Goal: Task Accomplishment & Management: Manage account settings

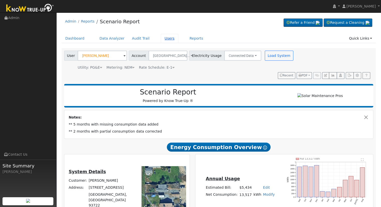
click at [161, 37] on link "Users" at bounding box center [170, 38] width 18 height 9
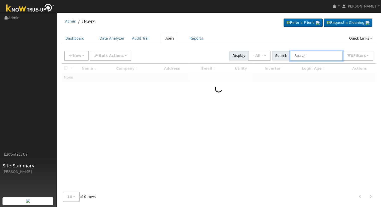
click at [316, 56] on input "text" at bounding box center [316, 56] width 53 height 10
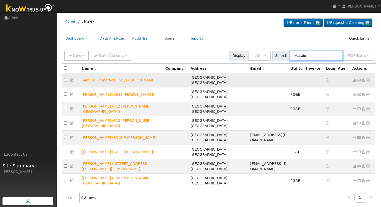
type input "Masato"
click at [367, 78] on icon at bounding box center [368, 80] width 5 height 4
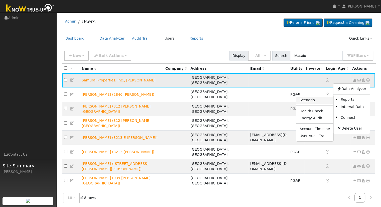
click at [317, 98] on link "Scenario" at bounding box center [314, 100] width 37 height 7
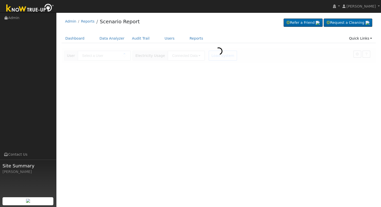
type input "Samurai Properties, Inc.; [PERSON_NAME]"
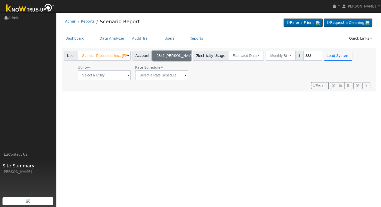
click at [173, 56] on span "2846 N. Vagedes" at bounding box center [176, 56] width 38 height 4
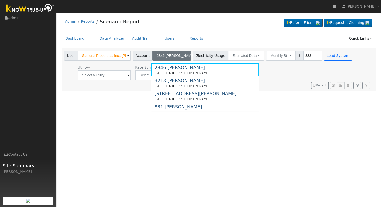
click at [270, 75] on div "Utility Rate Schedule" at bounding box center [208, 71] width 291 height 17
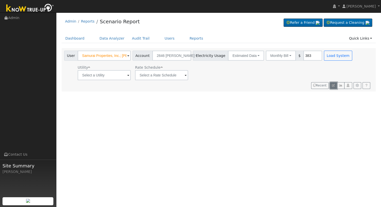
click at [333, 86] on icon "button" at bounding box center [333, 85] width 3 height 3
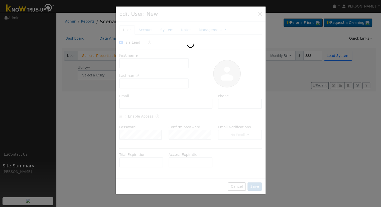
checkbox input "true"
type input "Samurai Properties, Inc.;"
type input "Masato Yasuda"
type input "2846 N. Vagedes"
type input "2846 North Vagedes Avenue"
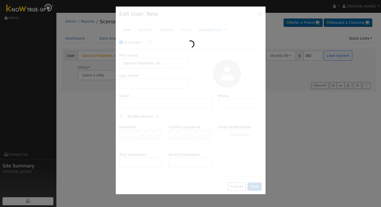
type input "Fresno"
type input "CA"
type input "93705"
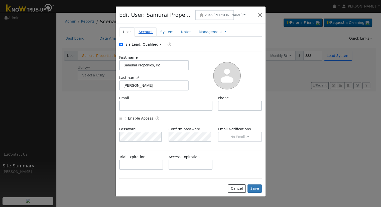
click at [146, 30] on link "Account" at bounding box center [146, 31] width 22 height 9
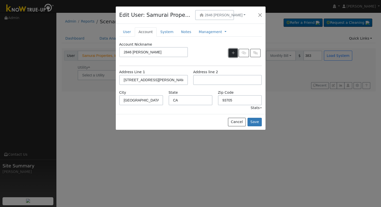
click at [232, 52] on icon "button" at bounding box center [233, 53] width 3 height 4
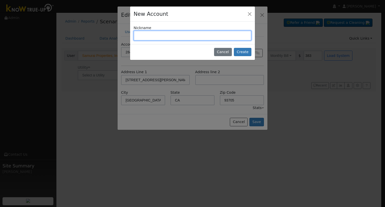
click at [152, 37] on input "text" at bounding box center [192, 36] width 118 height 10
type input "1011 N. Arthur"
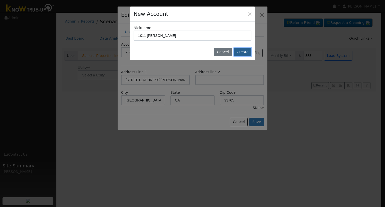
click at [241, 50] on button "Create" at bounding box center [243, 52] width 18 height 9
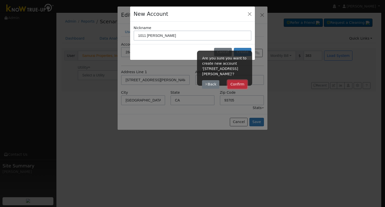
click at [240, 80] on button "Confirm" at bounding box center [237, 84] width 20 height 9
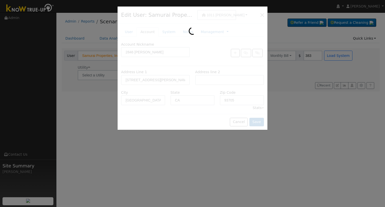
type input "1011 N. Arthur"
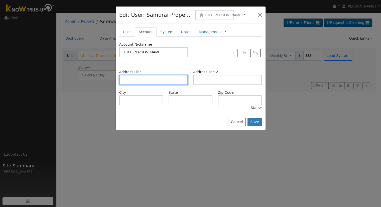
click at [153, 79] on input "text" at bounding box center [153, 80] width 69 height 10
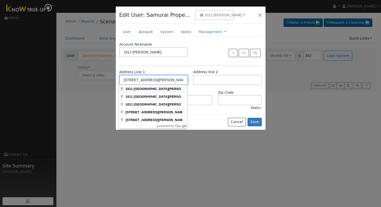
type input "1011 North Arthur Avenue"
type input "Fresno"
type input "CA"
type input "93728"
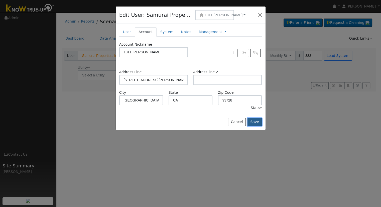
click at [257, 123] on button "Save" at bounding box center [254, 122] width 15 height 9
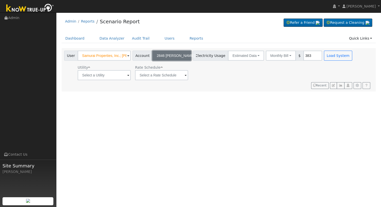
click at [174, 56] on span "2846 N. Vagedes" at bounding box center [176, 56] width 38 height 4
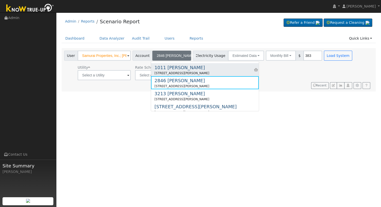
click at [168, 69] on div "1011 N. Arthur" at bounding box center [182, 67] width 55 height 7
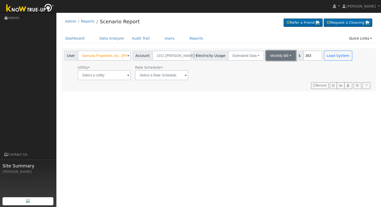
click at [267, 54] on button "Monthly Bill" at bounding box center [281, 56] width 30 height 10
click at [270, 66] on link "Annual Consumption" at bounding box center [274, 66] width 44 height 7
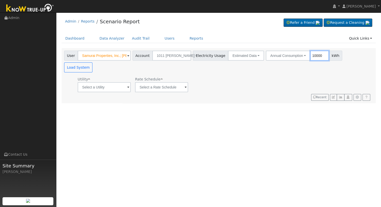
click at [310, 56] on input "10000" at bounding box center [319, 56] width 19 height 10
type input "1"
type input "9966"
click at [103, 82] on input "text" at bounding box center [104, 87] width 53 height 10
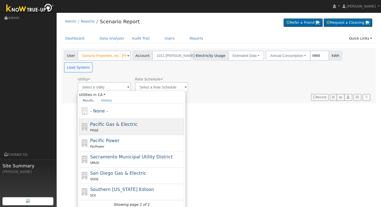
click at [106, 121] on span "Pacific Gas & Electric" at bounding box center [113, 123] width 47 height 5
type input "Pacific Gas & Electric"
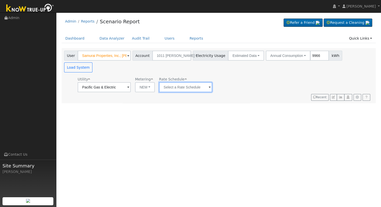
click at [174, 82] on input "text" at bounding box center [185, 87] width 53 height 10
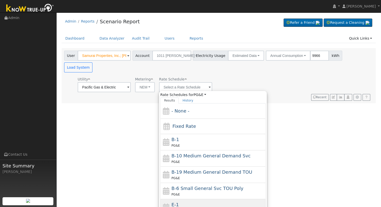
click at [184, 201] on div "E-1 PG&E" at bounding box center [218, 207] width 93 height 12
type input "E-1"
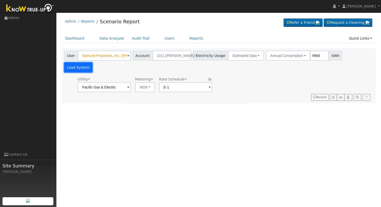
click at [93, 62] on button "Load System" at bounding box center [78, 67] width 29 height 10
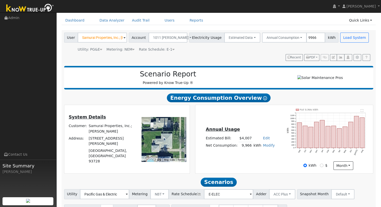
scroll to position [48, 0]
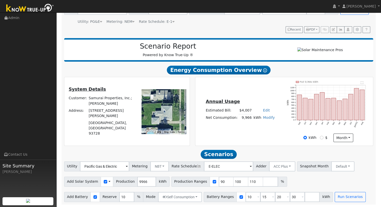
click at [263, 109] on link "Edit" at bounding box center [266, 110] width 7 height 4
type input "4272"
click at [258, 132] on div "Annual Usage Estimated Bill: $4,272 Edit Estimated Bill $ 4272 Annual Net Consu…" at bounding box center [284, 111] width 176 height 61
drag, startPoint x: 246, startPoint y: 181, endPoint x: 244, endPoint y: 175, distance: 5.5
click at [248, 181] on input "110" at bounding box center [255, 182] width 15 height 10
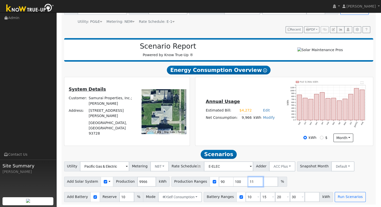
type input "1"
type input "108.398555087"
click at [290, 196] on input "30" at bounding box center [297, 197] width 15 height 10
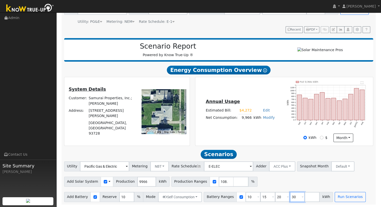
type input "3"
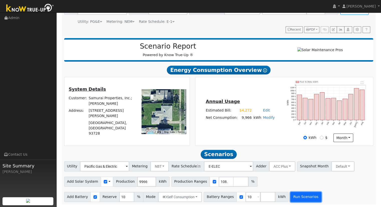
click at [290, 195] on button "Run Scenarios" at bounding box center [305, 197] width 31 height 10
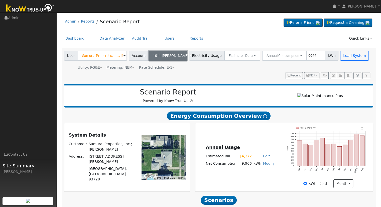
click at [170, 52] on button "1011 [PERSON_NAME]" at bounding box center [167, 56] width 39 height 10
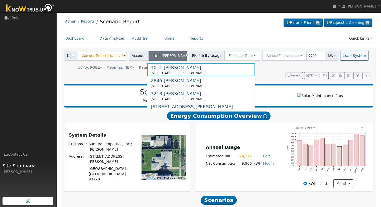
click at [238, 27] on div "Admin Reports Scenario Report Refer a Friend Request a Cleaning" at bounding box center [219, 22] width 314 height 15
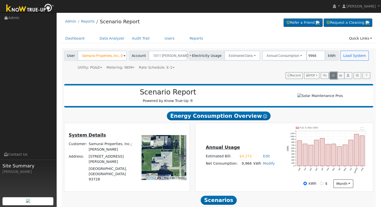
click at [334, 75] on icon "button" at bounding box center [333, 75] width 3 height 3
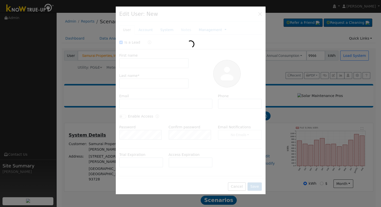
checkbox input "true"
type input "Samurai Properties, Inc.;"
type input "[PERSON_NAME]"
type input "1011 [PERSON_NAME]"
type input "[STREET_ADDRESS][PERSON_NAME]"
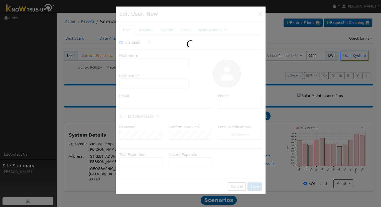
type input "[GEOGRAPHIC_DATA]"
type input "CA"
type input "93728"
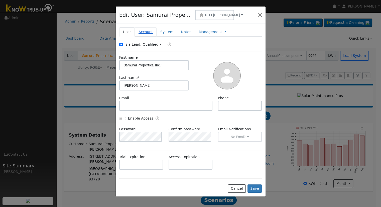
click at [142, 29] on link "Account" at bounding box center [146, 31] width 22 height 9
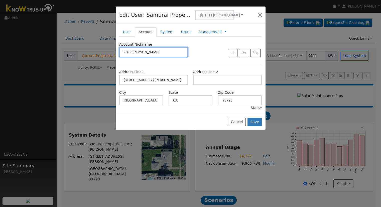
drag, startPoint x: 150, startPoint y: 53, endPoint x: 77, endPoint y: 50, distance: 73.9
click at [77, 50] on div "Edit User: Samurai Prope... 1011 N. Arthur 1011 N. Arthur 1011 North Arthur Ave…" at bounding box center [190, 103] width 381 height 207
type input "1033 W. Holland"
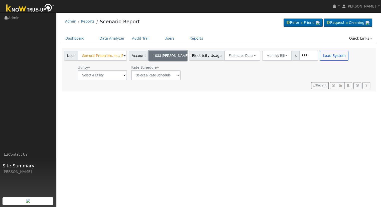
click at [173, 57] on span "1033 W. Holland" at bounding box center [171, 56] width 36 height 4
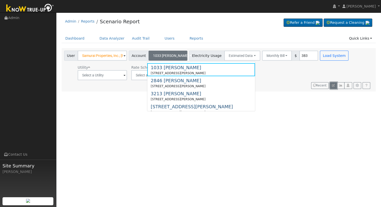
click at [334, 86] on icon "button" at bounding box center [333, 85] width 3 height 3
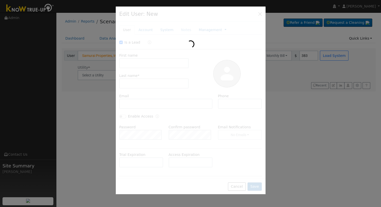
checkbox input "true"
type input "Samurai Properties, Inc.;"
type input "Masato Yasuda"
type input "1033 W. Holland"
type input "1011 North Arthur Avenue"
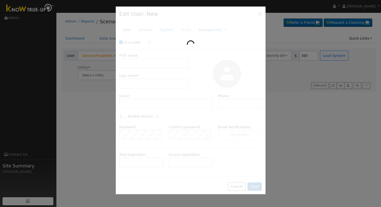
type input "Fresno"
type input "CA"
type input "93728"
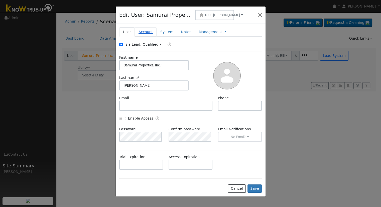
click at [145, 32] on link "Account" at bounding box center [146, 31] width 22 height 9
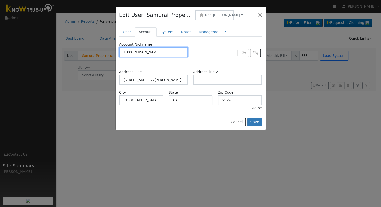
drag, startPoint x: 157, startPoint y: 51, endPoint x: 105, endPoint y: 52, distance: 51.3
click at [105, 52] on div "Edit User: Samurai Prope... 1033 W. Holland 1033 W. Holland 1011 North Arthur A…" at bounding box center [190, 103] width 381 height 207
type input "1011 N. Arthur"
click at [255, 122] on button "Save" at bounding box center [254, 122] width 15 height 9
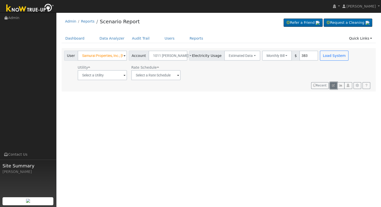
click at [334, 86] on icon "button" at bounding box center [333, 85] width 3 height 3
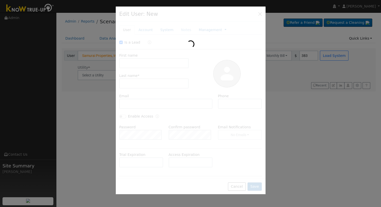
checkbox input "true"
type input "Samurai Properties, Inc.;"
type input "Masato Yasuda"
type input "1011 N. Arthur"
type input "1011 North Arthur Avenue"
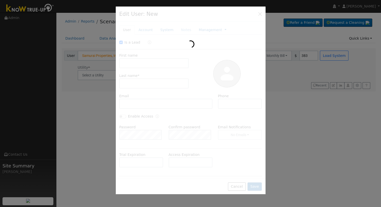
type input "Fresno"
type input "CA"
type input "93728"
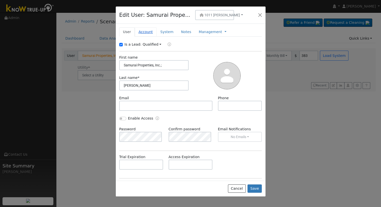
click at [143, 32] on link "Account" at bounding box center [146, 31] width 22 height 9
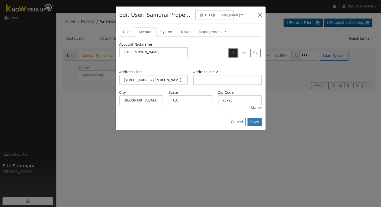
click at [232, 53] on icon "button" at bounding box center [233, 53] width 3 height 4
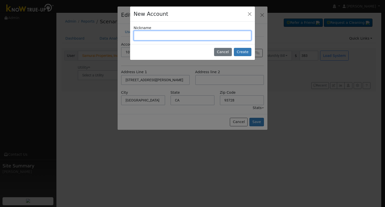
click at [150, 35] on input "text" at bounding box center [192, 36] width 118 height 10
type input "1033 W. Holland"
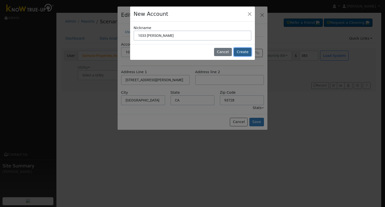
click at [243, 48] on button "Create" at bounding box center [243, 52] width 18 height 9
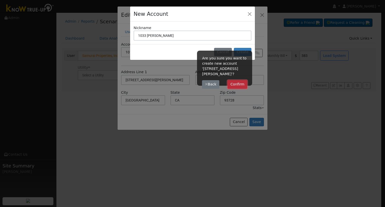
click at [238, 80] on button "Confirm" at bounding box center [237, 84] width 20 height 9
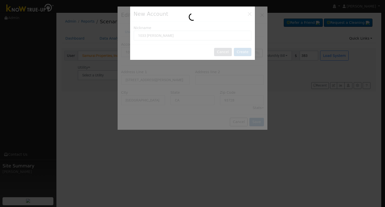
type input "1033 W. Holland"
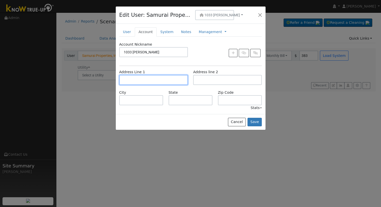
click at [174, 79] on input "text" at bounding box center [153, 80] width 69 height 10
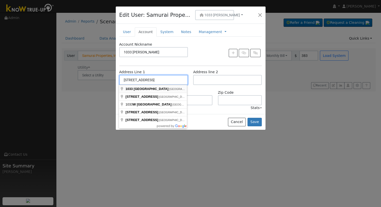
type input "1033 West Holland Avenue"
type input "Fresno"
type input "CA"
type input "93705"
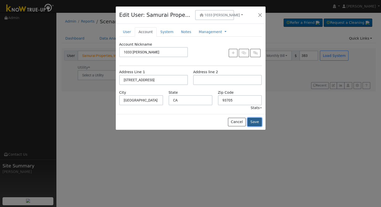
click at [255, 122] on button "Save" at bounding box center [254, 122] width 15 height 9
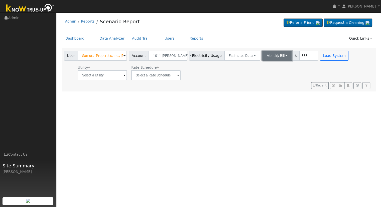
click at [271, 53] on button "Monthly Bill" at bounding box center [277, 56] width 30 height 10
click at [268, 66] on link "Annual Consumption" at bounding box center [270, 66] width 44 height 7
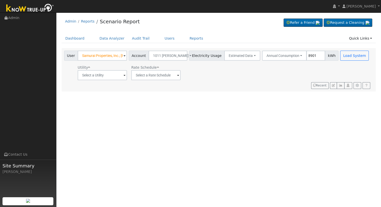
type input "8901"
click at [88, 79] on input "text" at bounding box center [102, 75] width 49 height 10
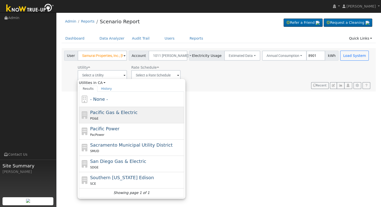
click at [97, 113] on span "Pacific Gas & Electric" at bounding box center [113, 112] width 47 height 5
type input "Pacific Gas & Electric"
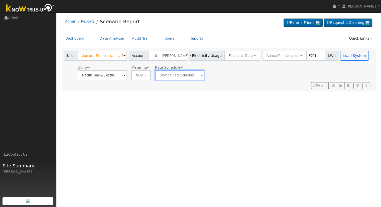
click at [164, 74] on input "text" at bounding box center [179, 75] width 49 height 10
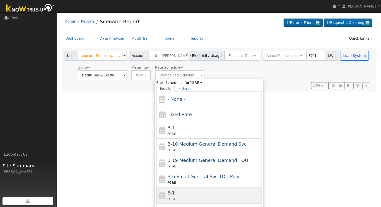
click at [174, 193] on div "E-1 PG&E" at bounding box center [213, 195] width 93 height 12
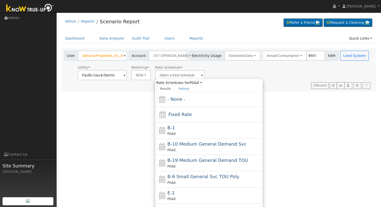
type input "E-1"
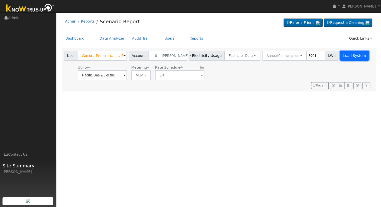
click at [340, 54] on button "Load System" at bounding box center [354, 56] width 29 height 10
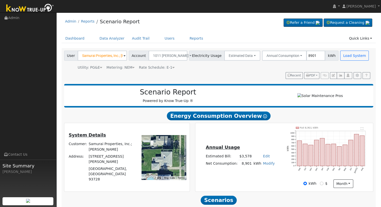
click at [263, 156] on link "Edit" at bounding box center [266, 156] width 7 height 4
click at [237, 165] on input "number" at bounding box center [237, 165] width 18 height 10
type input "3912"
drag, startPoint x: 249, startPoint y: 139, endPoint x: 248, endPoint y: 143, distance: 4.1
click at [249, 139] on div "Annual Usage Estimated Bill: $3,912 Edit Estimated Bill $ 3912 Annual Net Consu…" at bounding box center [284, 157] width 176 height 61
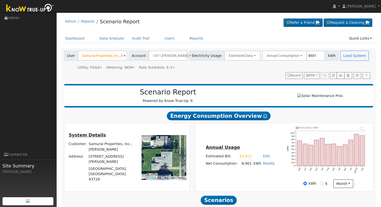
click at [257, 183] on div "Annual Usage Estimated Bill: $3,912 Edit Estimated Bill $ 3912 Annual Net Consu…" at bounding box center [284, 157] width 176 height 61
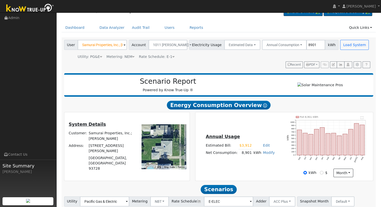
scroll to position [48, 0]
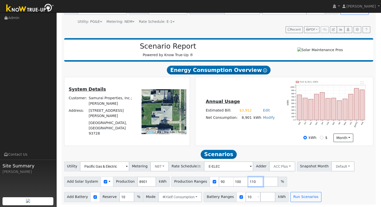
click at [248, 182] on input "110" at bounding box center [255, 182] width 15 height 10
type input "1"
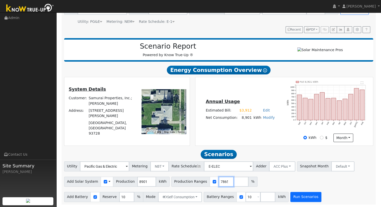
type input "120.918997865"
click at [290, 197] on button "Run Scenarios" at bounding box center [305, 197] width 31 height 10
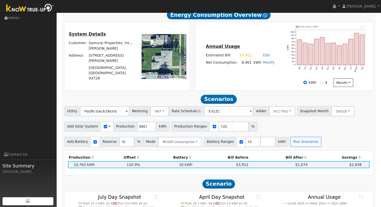
scroll to position [82, 0]
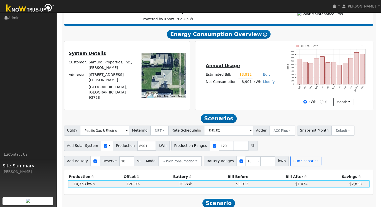
drag, startPoint x: 360, startPoint y: 1, endPoint x: 103, endPoint y: 44, distance: 260.3
click at [103, 44] on div "System Details Customer: Samurai Properties, Inc.; Masato Yasuda Address: 1011 …" at bounding box center [126, 75] width 125 height 68
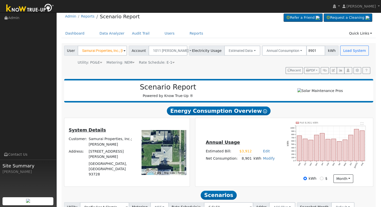
scroll to position [0, 0]
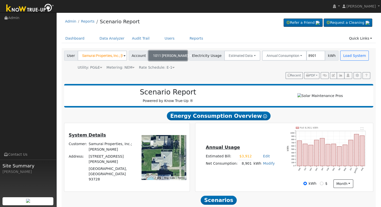
click at [168, 54] on span "1011 N. Arthur" at bounding box center [171, 56] width 36 height 4
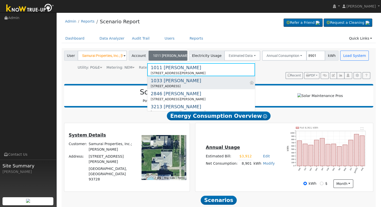
click at [178, 82] on div "1033 W. Holland" at bounding box center [176, 80] width 50 height 7
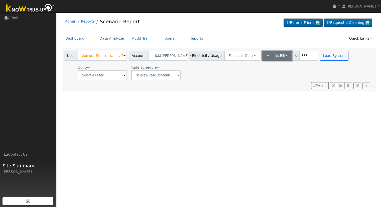
click at [273, 55] on button "Monthly Bill" at bounding box center [277, 56] width 30 height 10
click at [272, 67] on link "Annual Consumption" at bounding box center [270, 66] width 44 height 7
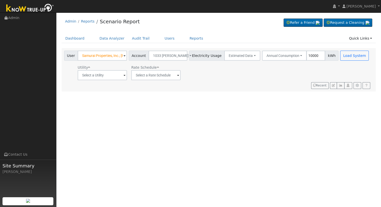
click at [306, 57] on input "10000" at bounding box center [315, 56] width 19 height 10
type input "8901"
click at [115, 78] on input "text" at bounding box center [102, 75] width 49 height 10
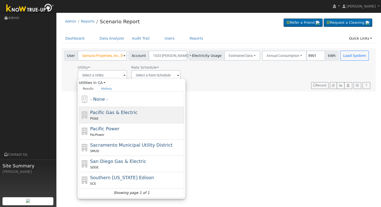
click at [107, 113] on span "Pacific Gas & Electric" at bounding box center [113, 112] width 47 height 5
type input "Pacific Gas & Electric"
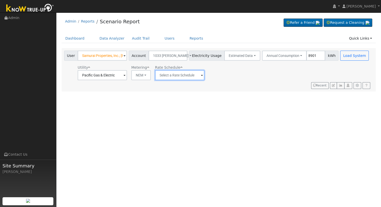
click at [184, 71] on input "text" at bounding box center [179, 75] width 49 height 10
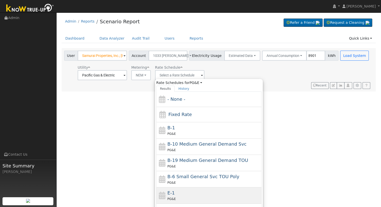
click at [183, 194] on div "E-1 PG&E" at bounding box center [213, 195] width 93 height 12
type input "E-1"
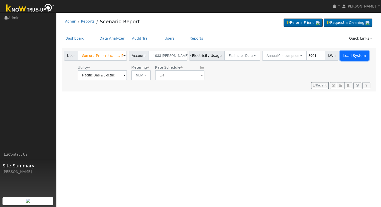
click at [342, 58] on button "Load System" at bounding box center [354, 56] width 29 height 10
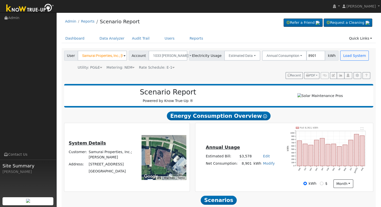
click at [263, 157] on link "Edit" at bounding box center [266, 156] width 7 height 4
type input "3912"
click at [248, 139] on div "Annual Usage Estimated Bill: $3,578 Edit Estimated Bill $ 3912 Annual Net Consu…" at bounding box center [284, 157] width 176 height 61
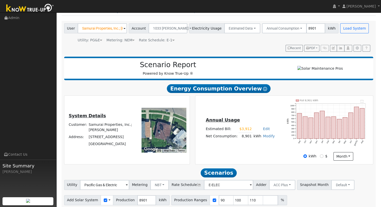
scroll to position [48, 0]
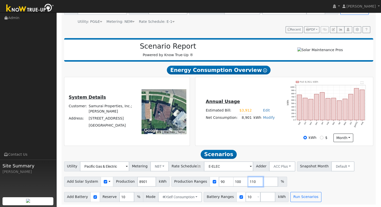
click at [248, 180] on input "110" at bounding box center [255, 182] width 15 height 10
type input "1"
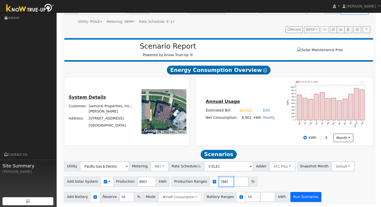
type input "120.918997865"
click at [291, 195] on button "Run Scenarios" at bounding box center [305, 197] width 31 height 10
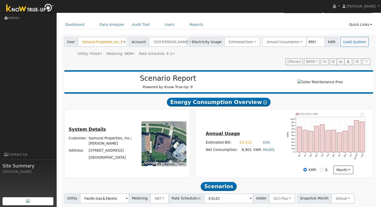
scroll to position [0, 0]
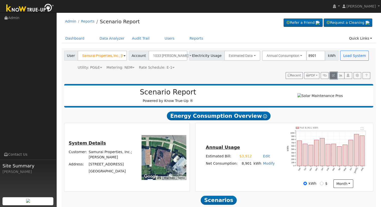
click at [333, 75] on icon "button" at bounding box center [333, 75] width 3 height 3
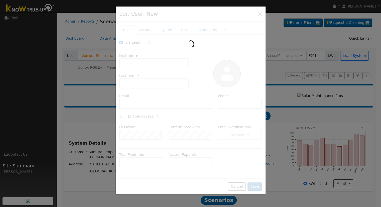
checkbox input "true"
type input "Samurai Properties, Inc.;"
type input "Masato Yasuda"
type input "1033 W. Holland"
type input "1033 West Holland Avenue"
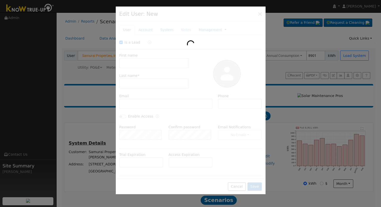
type input "Fresno"
type input "CA"
type input "93705"
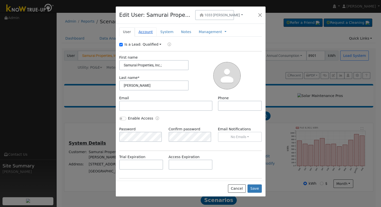
click at [143, 31] on link "Account" at bounding box center [146, 31] width 22 height 9
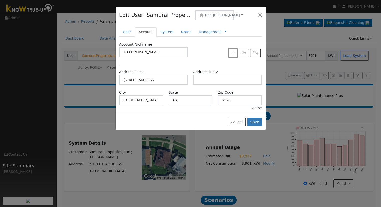
click at [233, 52] on icon "button" at bounding box center [233, 53] width 3 height 4
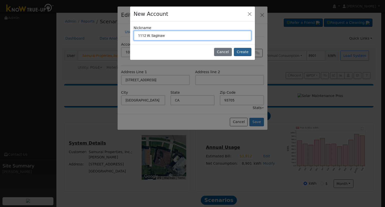
type input "1112 W. Saginaw"
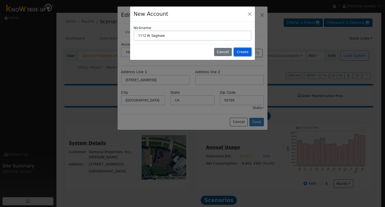
click at [240, 50] on button "Create" at bounding box center [243, 52] width 18 height 9
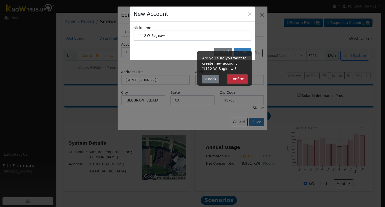
click at [238, 77] on button "Confirm" at bounding box center [237, 79] width 20 height 9
type input "1112 W. Saginaw"
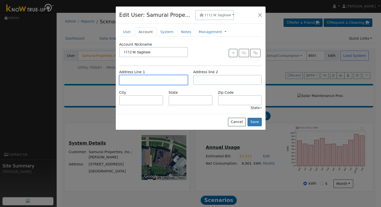
click at [152, 82] on input "text" at bounding box center [153, 80] width 69 height 10
type input "1112 West Saginaw Way"
type input "Fresno"
type input "CA"
type input "93705"
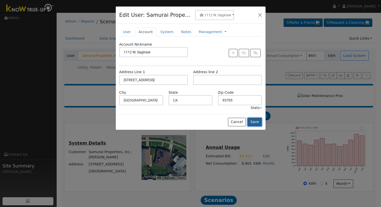
click at [256, 122] on button "Save" at bounding box center [254, 122] width 15 height 9
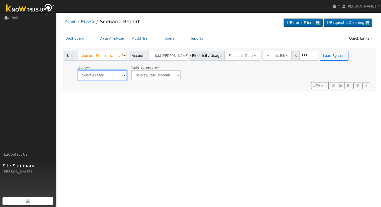
click at [104, 73] on input "text" at bounding box center [102, 75] width 49 height 10
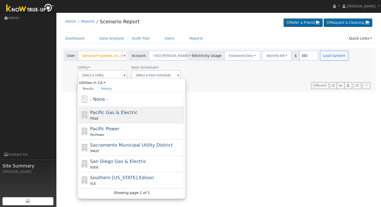
click at [106, 113] on span "Pacific Gas & Electric" at bounding box center [113, 112] width 47 height 5
type input "Pacific Gas & Electric"
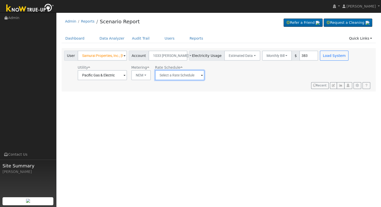
click at [183, 73] on input "text" at bounding box center [179, 75] width 49 height 10
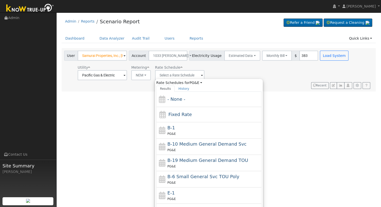
drag, startPoint x: 179, startPoint y: 192, endPoint x: 181, endPoint y: 190, distance: 2.8
click at [179, 192] on div "E-1 PG&E" at bounding box center [213, 195] width 93 height 12
type input "E-1"
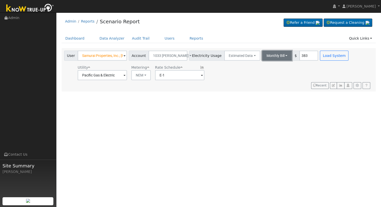
click at [272, 57] on button "Monthly Bill" at bounding box center [277, 56] width 30 height 10
click at [270, 67] on link "Annual Consumption" at bounding box center [270, 66] width 44 height 7
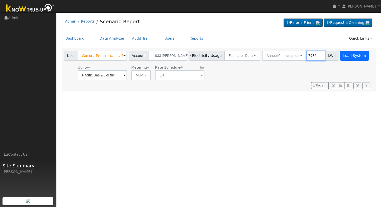
type input "7986"
click at [342, 54] on button "Load System" at bounding box center [354, 56] width 29 height 10
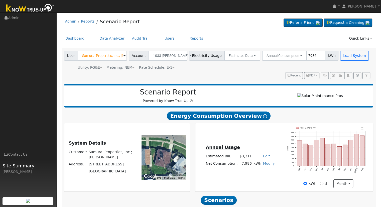
click at [263, 158] on link "Edit" at bounding box center [266, 156] width 7 height 4
type input "3444"
click at [259, 143] on div "Annual Usage Estimated Bill: $3,211 Edit Estimated Bill $ 3444 Annual Net Consu…" at bounding box center [284, 157] width 176 height 61
click at [175, 53] on button "1033 W. Holland" at bounding box center [167, 56] width 39 height 10
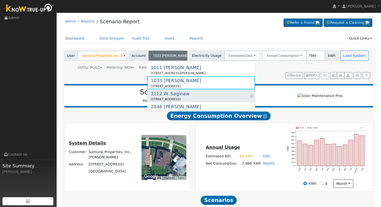
click at [174, 97] on div "1112 West Saginaw Way, Fresno, CA 93705" at bounding box center [170, 99] width 39 height 5
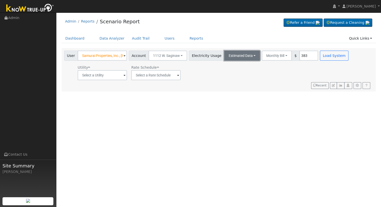
click at [239, 56] on button "Estimated Data" at bounding box center [242, 56] width 36 height 10
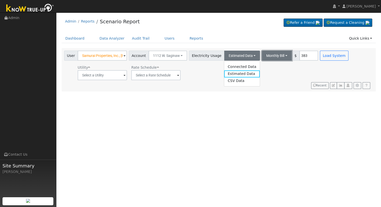
click at [265, 56] on button "Monthly Bill" at bounding box center [277, 56] width 30 height 10
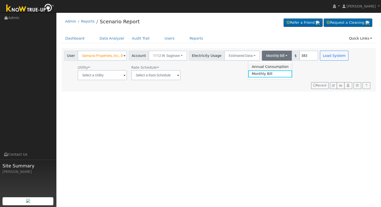
click at [270, 66] on link "Annual Consumption" at bounding box center [270, 66] width 44 height 7
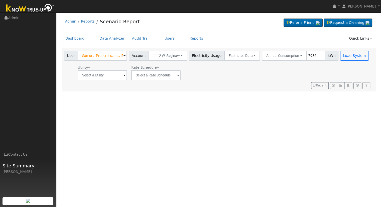
type input "7986"
click at [103, 76] on input "text" at bounding box center [102, 75] width 49 height 10
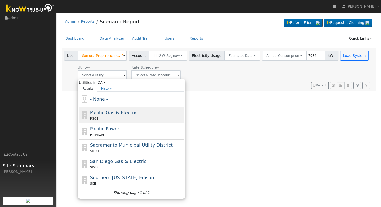
click at [110, 112] on span "Pacific Gas & Electric" at bounding box center [113, 112] width 47 height 5
type input "Pacific Gas & Electric"
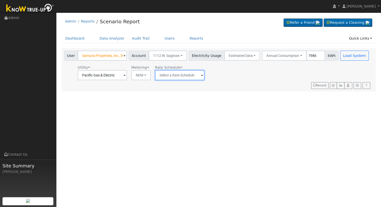
click at [168, 78] on input "text" at bounding box center [179, 75] width 49 height 10
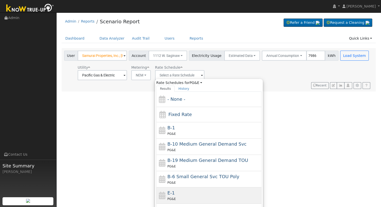
click at [183, 200] on div "PG&E" at bounding box center [213, 198] width 93 height 5
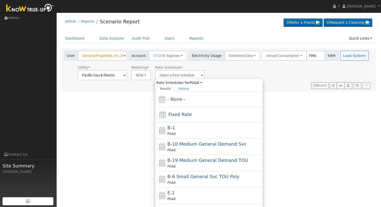
type input "E-1"
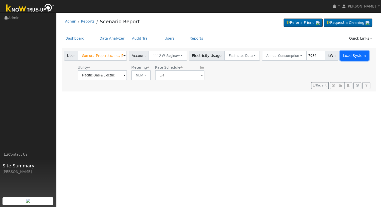
click at [343, 57] on button "Load System" at bounding box center [354, 56] width 29 height 10
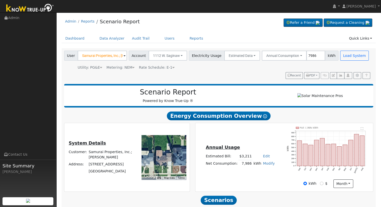
click at [263, 158] on link "Edit" at bounding box center [266, 156] width 7 height 4
type input "3444"
click at [271, 140] on div "Annual Usage Estimated Bill: $3,211 Edit Estimated Bill $ 3444 Annual Net Consu…" at bounding box center [284, 157] width 176 height 61
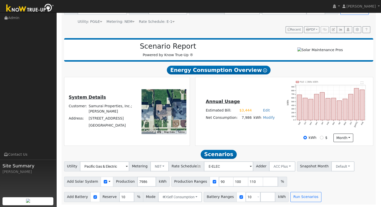
scroll to position [48, 0]
click at [265, 130] on div "Annual Usage Estimated Bill: $3,444 Edit Estimated Bill $ 3444 Annual Net Consu…" at bounding box center [284, 111] width 176 height 61
click at [248, 181] on input "110" at bounding box center [255, 182] width 15 height 10
type input "1"
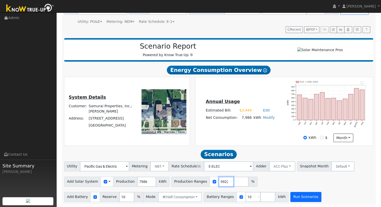
type input "107.525669922"
click at [307, 198] on button "Run Scenarios" at bounding box center [305, 197] width 31 height 10
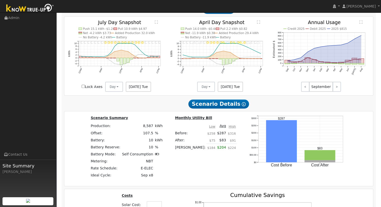
scroll to position [132, 0]
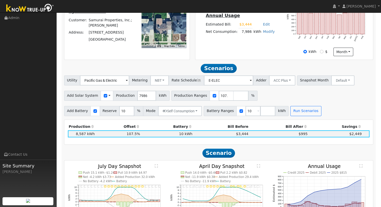
click at [345, 96] on div "Add Solar System Use CSV Data Production 7986 kWh Production Ranges 107.5256699…" at bounding box center [218, 95] width 311 height 12
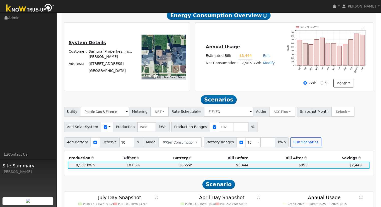
scroll to position [0, 0]
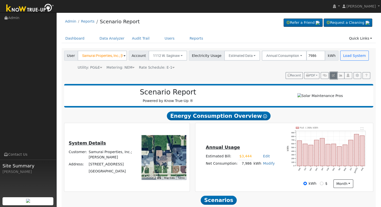
click at [334, 74] on icon "button" at bounding box center [333, 75] width 3 height 3
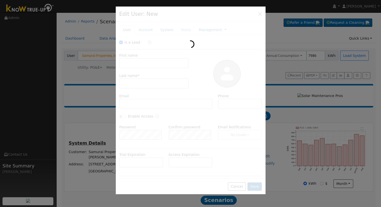
checkbox input "true"
type input "Samurai Properties, Inc.;"
type input "Masato Yasuda"
type input "1112 W. Saginaw"
type input "1112 West Saginaw Way"
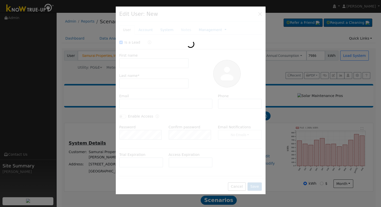
type input "Fresno"
type input "CA"
type input "93705"
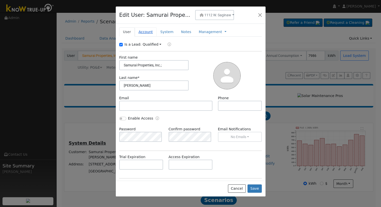
click at [144, 30] on link "Account" at bounding box center [146, 31] width 22 height 9
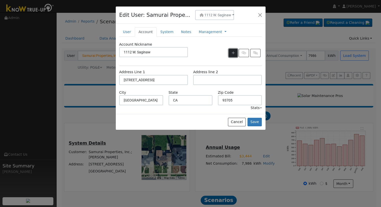
click at [234, 52] on icon "button" at bounding box center [233, 53] width 3 height 4
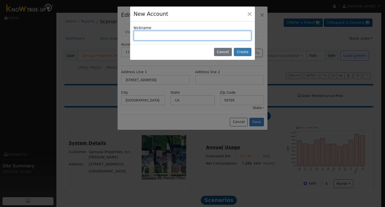
click at [157, 36] on input "text" at bounding box center [192, 36] width 118 height 10
click at [168, 36] on input "text" at bounding box center [192, 36] width 118 height 10
type input "1404 W. Saginaw"
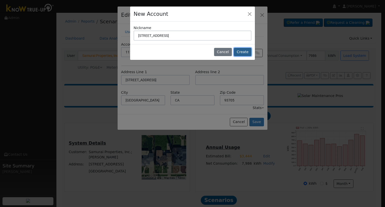
click at [243, 52] on button "Create" at bounding box center [243, 52] width 18 height 9
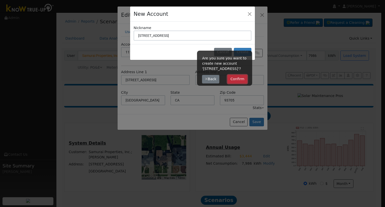
click at [243, 76] on button "Confirm" at bounding box center [237, 79] width 20 height 9
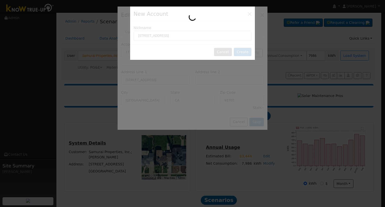
type input "1404 W. Saginaw"
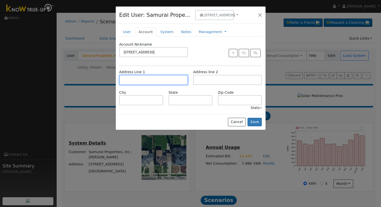
click at [168, 76] on input "text" at bounding box center [153, 80] width 69 height 10
type input "1404 West Saginaw Way"
type input "Fresno"
type input "CA"
type input "93705"
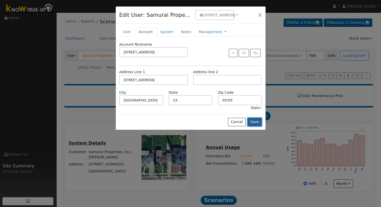
click at [256, 122] on button "Save" at bounding box center [254, 122] width 15 height 9
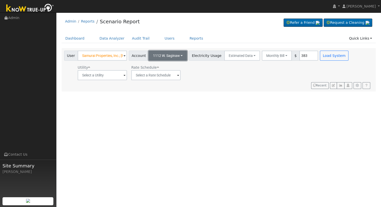
click at [166, 54] on span "1112 W. Saginaw" at bounding box center [166, 56] width 27 height 4
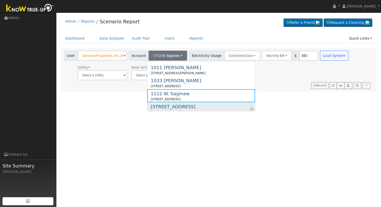
click at [167, 105] on div "1404 W. Saginaw" at bounding box center [173, 106] width 45 height 7
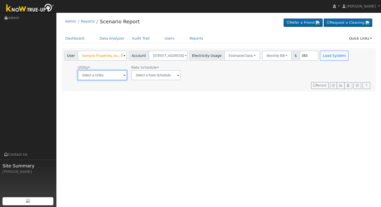
click at [93, 79] on input "text" at bounding box center [102, 75] width 49 height 10
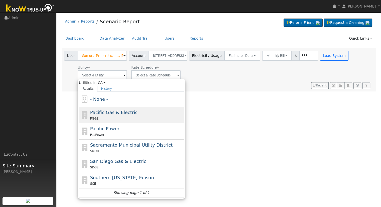
click at [120, 112] on span "Pacific Gas & Electric" at bounding box center [113, 112] width 47 height 5
type input "Pacific Gas & Electric"
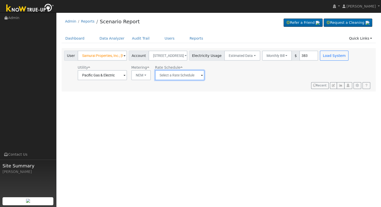
click at [174, 71] on input "text" at bounding box center [179, 75] width 49 height 10
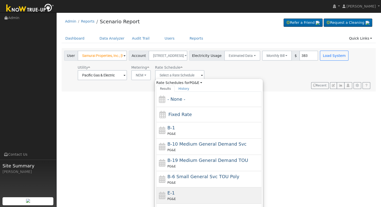
click at [184, 193] on div "E-1 PG&E" at bounding box center [213, 195] width 93 height 12
type input "E-1"
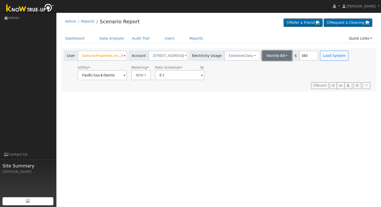
click at [263, 52] on button "Monthly Bill" at bounding box center [277, 56] width 30 height 10
click at [264, 65] on link "Annual Consumption" at bounding box center [270, 66] width 44 height 7
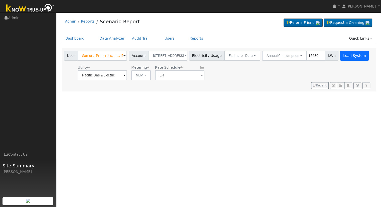
type input "15630"
click at [340, 55] on button "Load System" at bounding box center [354, 56] width 29 height 10
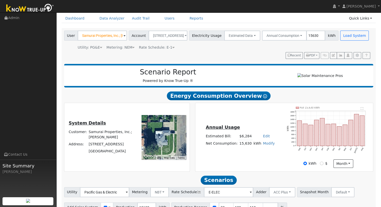
scroll to position [48, 0]
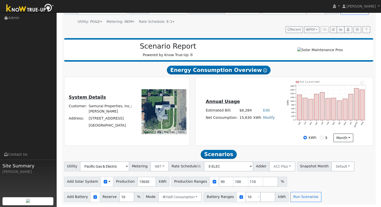
click at [263, 110] on link "Edit" at bounding box center [266, 110] width 7 height 4
type input "7248"
click at [256, 92] on div "Annual Usage Estimated Bill: $7,248 Edit Estimated Bill $ 7248 Annual Net Consu…" at bounding box center [284, 111] width 176 height 61
drag, startPoint x: 273, startPoint y: 137, endPoint x: 269, endPoint y: 134, distance: 5.0
click at [273, 137] on div "Annual Usage Estimated Bill: $7,248 Edit Estimated Bill $ 7248 Annual Net Consu…" at bounding box center [284, 111] width 176 height 61
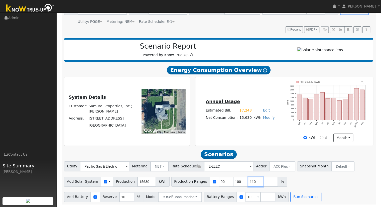
click at [248, 181] on input "110" at bounding box center [255, 182] width 15 height 10
type input "1"
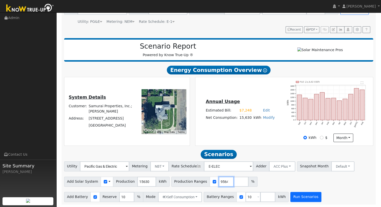
type input "37.626359564"
click at [297, 198] on button "Run Scenarios" at bounding box center [305, 197] width 31 height 10
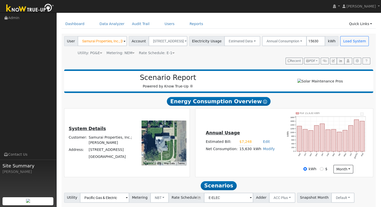
scroll to position [0, 0]
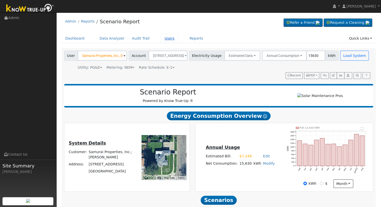
click at [163, 37] on link "Users" at bounding box center [170, 38] width 18 height 9
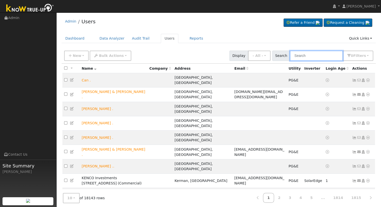
click at [298, 54] on input "text" at bounding box center [316, 56] width 53 height 10
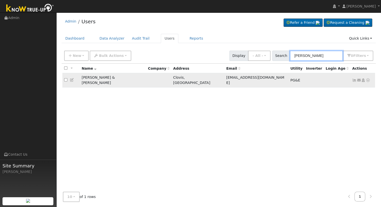
type input "Greg Pelle"
click at [367, 78] on icon at bounding box center [368, 80] width 5 height 4
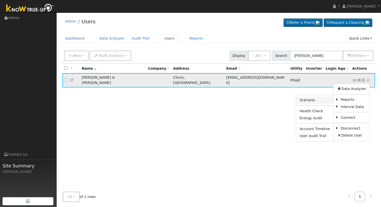
click at [311, 98] on link "Scenario" at bounding box center [314, 100] width 37 height 7
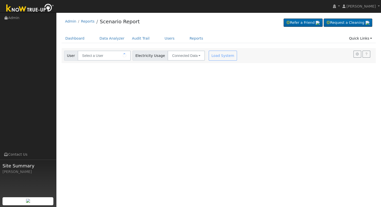
type input "[PERSON_NAME] & [PERSON_NAME]"
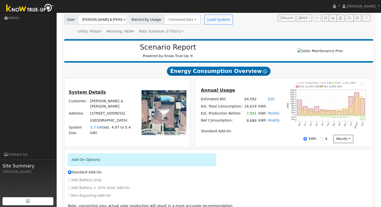
scroll to position [25, 0]
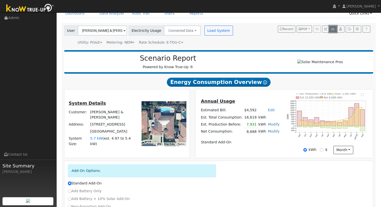
click at [334, 28] on icon "button" at bounding box center [333, 29] width 4 height 3
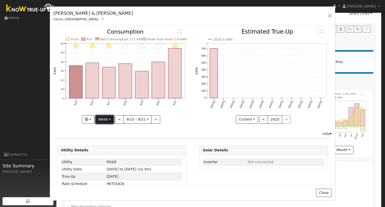
click at [107, 118] on button "Week" at bounding box center [104, 119] width 18 height 9
click at [109, 142] on link "Month" at bounding box center [113, 143] width 35 height 7
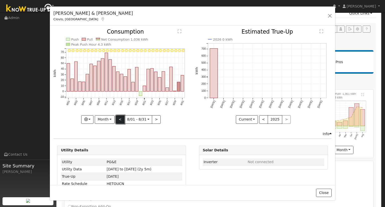
click at [119, 117] on button "<" at bounding box center [120, 119] width 9 height 9
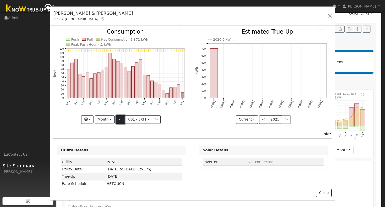
click at [119, 120] on button "<" at bounding box center [120, 119] width 9 height 9
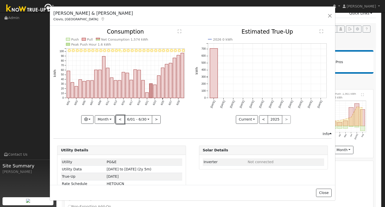
click at [119, 120] on button "<" at bounding box center [120, 119] width 9 height 9
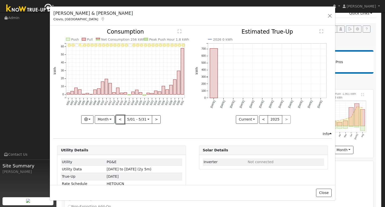
click at [119, 120] on button "<" at bounding box center [120, 119] width 9 height 9
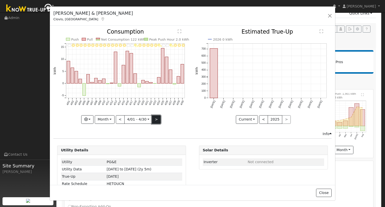
click at [153, 119] on button ">" at bounding box center [156, 119] width 9 height 9
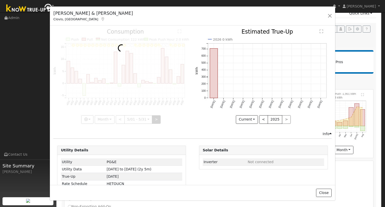
click at [153, 119] on div at bounding box center [121, 76] width 136 height 94
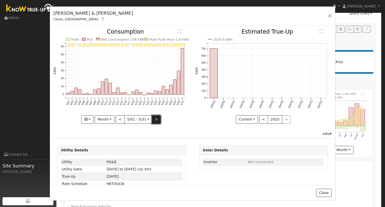
click at [153, 119] on button ">" at bounding box center [156, 119] width 9 height 9
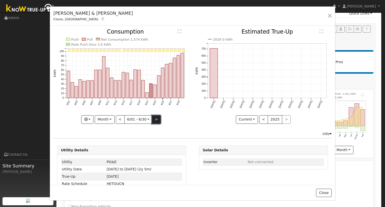
click at [154, 117] on button ">" at bounding box center [156, 119] width 9 height 9
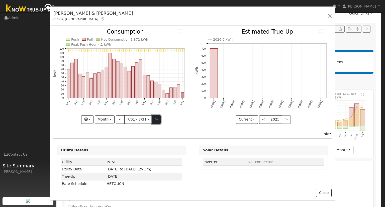
click at [154, 117] on button ">" at bounding box center [156, 119] width 9 height 9
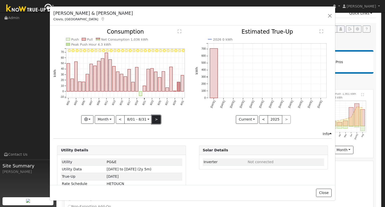
click at [154, 117] on button ">" at bounding box center [156, 119] width 9 height 9
type input "2025-09-01"
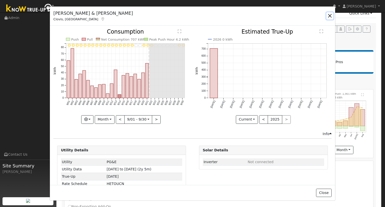
click at [329, 14] on button "button" at bounding box center [329, 15] width 7 height 7
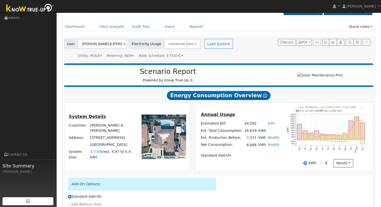
scroll to position [0, 0]
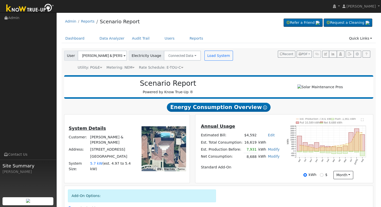
click at [368, 104] on h2 "Energy Consumption Overview Show Help" at bounding box center [218, 106] width 309 height 9
click at [161, 38] on link "Users" at bounding box center [170, 38] width 18 height 9
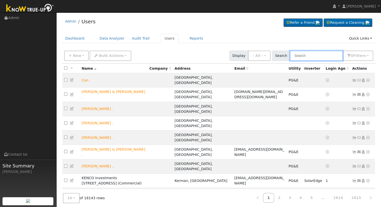
click at [316, 56] on input "text" at bounding box center [316, 56] width 53 height 10
type input "m"
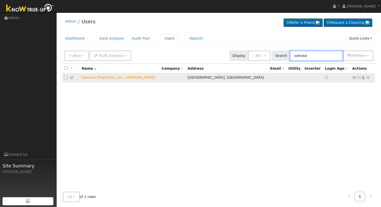
type input "samurai"
click at [367, 78] on icon at bounding box center [368, 78] width 5 height 4
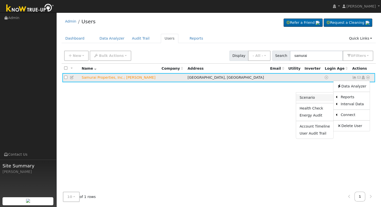
click at [323, 98] on link "Scenario" at bounding box center [314, 97] width 37 height 7
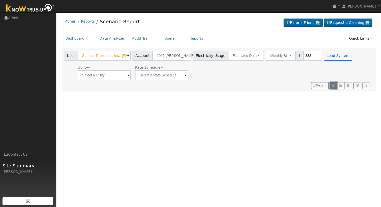
click at [333, 86] on icon "button" at bounding box center [333, 85] width 3 height 3
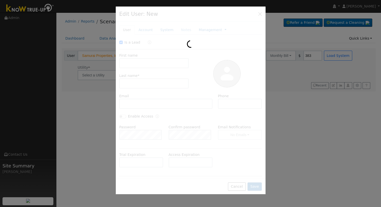
checkbox input "true"
type input "Samurai Properties, Inc.;"
type input "[PERSON_NAME]"
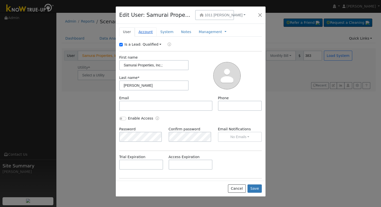
click at [143, 31] on link "Account" at bounding box center [146, 31] width 22 height 9
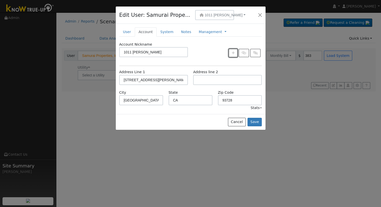
drag, startPoint x: 233, startPoint y: 51, endPoint x: 229, endPoint y: 52, distance: 4.0
click at [233, 51] on icon "button" at bounding box center [233, 53] width 3 height 4
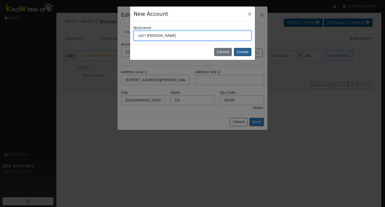
type input "1417 N. Glenn"
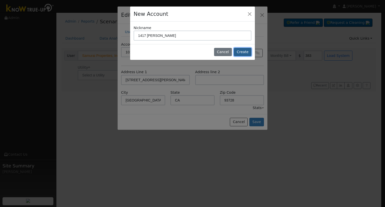
click at [243, 51] on button "Create" at bounding box center [243, 52] width 18 height 9
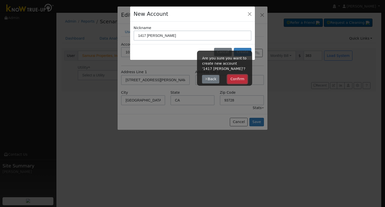
click at [240, 79] on button "Confirm" at bounding box center [237, 79] width 20 height 9
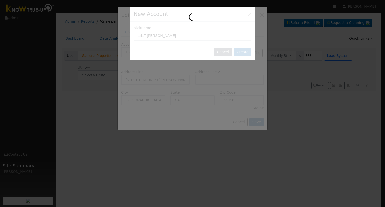
type input "1417 N. Glenn"
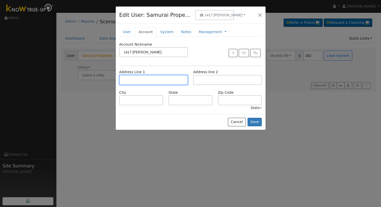
click at [144, 80] on input "text" at bounding box center [153, 80] width 69 height 10
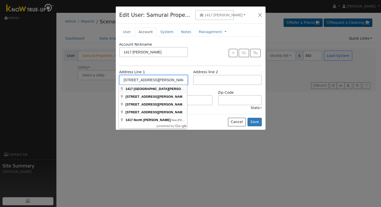
type input "1417 North Glenn Avenue"
type input "Fresno"
type input "CA"
type input "93728"
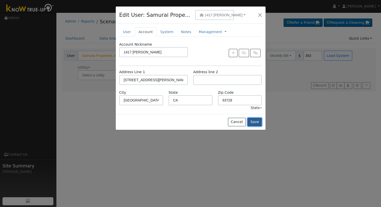
click at [256, 122] on button "Save" at bounding box center [254, 122] width 15 height 9
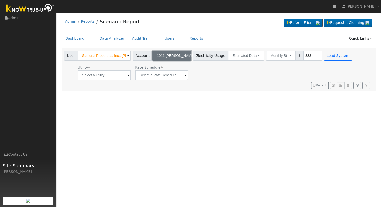
click at [172, 53] on button "1011 N. Arthur" at bounding box center [171, 56] width 39 height 10
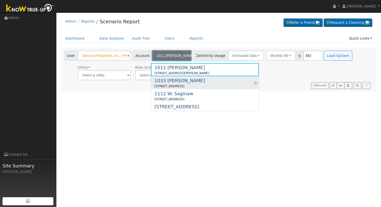
scroll to position [25, 0]
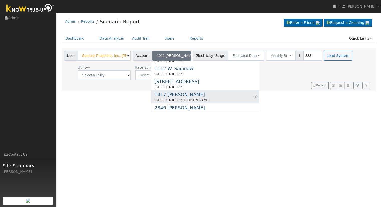
click at [178, 99] on div "1417 North Glenn Avenue, Fresno, CA 93728" at bounding box center [182, 100] width 55 height 5
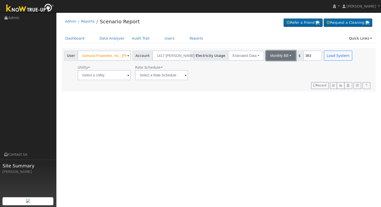
click at [266, 56] on button "Monthly Bill" at bounding box center [281, 56] width 30 height 10
click at [266, 65] on link "Annual Consumption" at bounding box center [274, 66] width 44 height 7
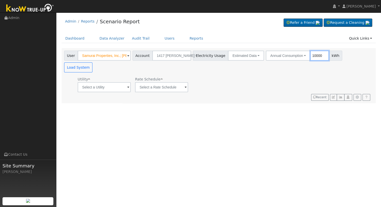
click at [310, 53] on input "10000" at bounding box center [319, 56] width 19 height 10
type input "7736"
click at [122, 82] on input "text" at bounding box center [104, 87] width 53 height 10
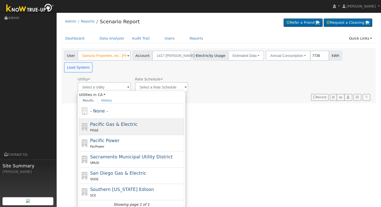
click at [115, 121] on div "Pacific Gas & Electric PG&E" at bounding box center [136, 127] width 93 height 12
type input "Pacific Gas & Electric"
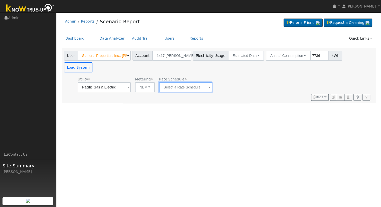
drag, startPoint x: 171, startPoint y: 72, endPoint x: 174, endPoint y: 84, distance: 12.5
click at [171, 82] on input "text" at bounding box center [185, 87] width 53 height 10
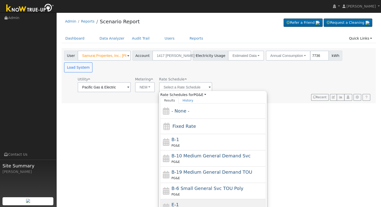
click at [187, 201] on div "E-1 PG&E" at bounding box center [218, 207] width 93 height 12
type input "E-1"
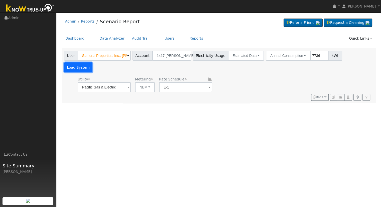
click at [93, 62] on button "Load System" at bounding box center [78, 67] width 29 height 10
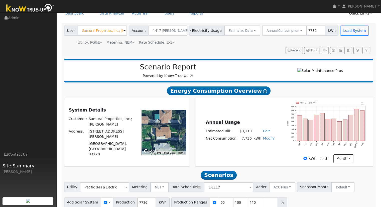
scroll to position [48, 0]
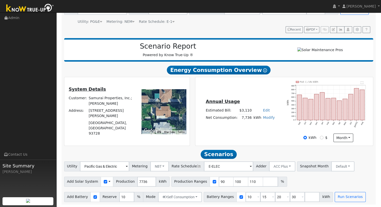
click at [264, 111] on link "Edit" at bounding box center [266, 110] width 7 height 4
click at [235, 120] on input "number" at bounding box center [237, 119] width 18 height 10
type input "3312"
click at [255, 132] on div "Annual Usage Estimated Bill: $3,312 Edit Estimated Bill $ 3312 Annual Net Consu…" at bounding box center [284, 111] width 176 height 61
click at [248, 179] on input "110" at bounding box center [255, 182] width 15 height 10
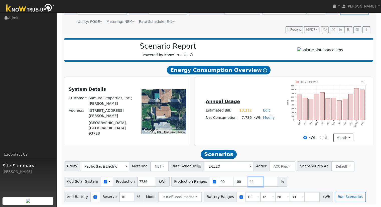
type input "1"
type input "111.323681489"
click at [290, 197] on input "30" at bounding box center [297, 197] width 15 height 10
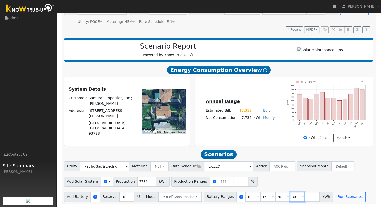
type input "3"
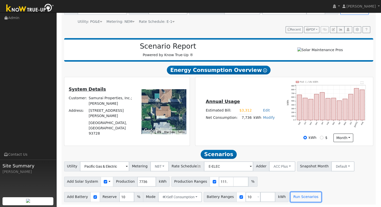
click at [290, 197] on button "Run Scenarios" at bounding box center [305, 197] width 31 height 10
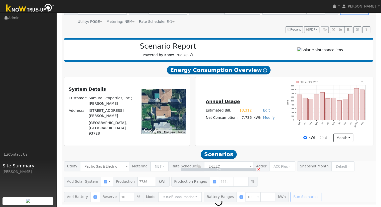
click at [290, 197] on div "0% ×" at bounding box center [218, 181] width 315 height 41
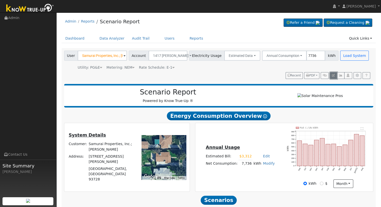
click at [332, 76] on icon "button" at bounding box center [333, 75] width 3 height 3
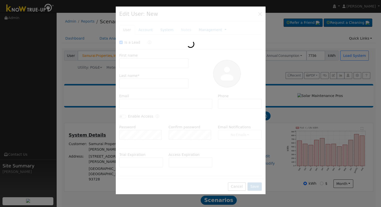
checkbox input "true"
type input "Samurai Properties, Inc.;"
type input "Masato Yasuda"
type input "1417 N. Glenn"
type input "1417 North Glenn Avenue"
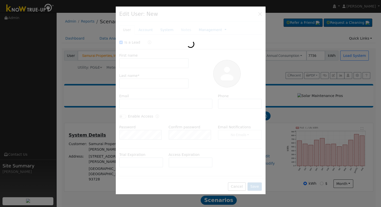
type input "Fresno"
type input "CA"
type input "93728"
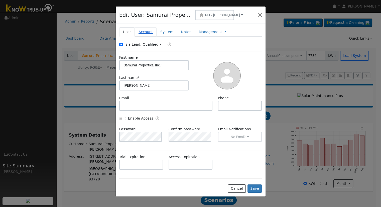
click at [145, 30] on link "Account" at bounding box center [146, 31] width 22 height 9
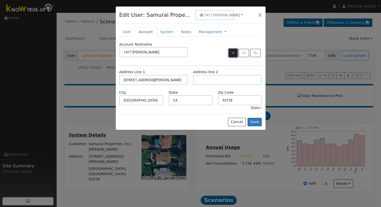
click at [232, 53] on icon "button" at bounding box center [233, 53] width 3 height 4
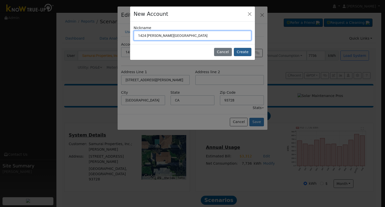
type input "1424 W. Dayton"
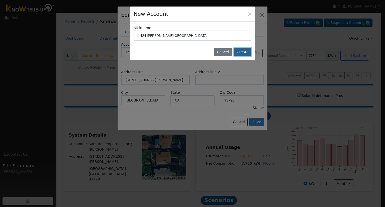
click at [245, 52] on button "Create" at bounding box center [243, 52] width 18 height 9
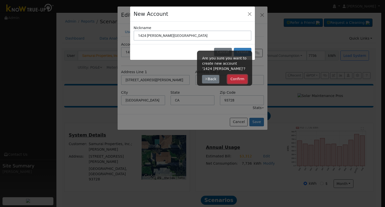
click at [240, 79] on button "Confirm" at bounding box center [237, 79] width 20 height 9
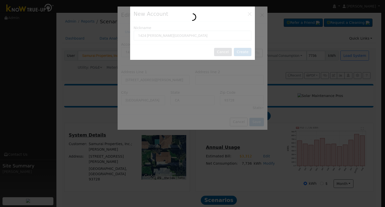
type input "1424 W. Dayton"
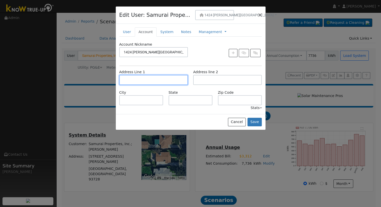
click at [138, 78] on input "text" at bounding box center [153, 80] width 69 height 10
drag, startPoint x: 141, startPoint y: 89, endPoint x: 165, endPoint y: 100, distance: 27.0
type input "1424 West Dayton Avenue"
type input "Fresno"
type input "CA"
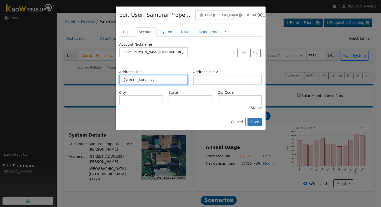
type input "93705"
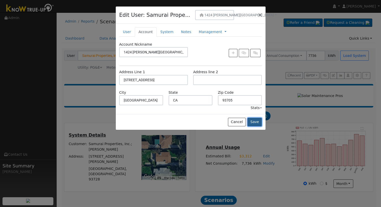
click at [257, 122] on button "Save" at bounding box center [254, 122] width 15 height 9
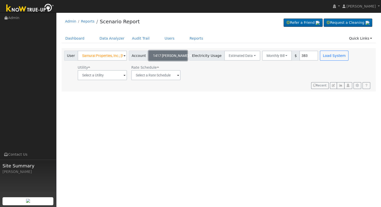
click at [159, 55] on span "1417 N. Glenn" at bounding box center [171, 56] width 36 height 4
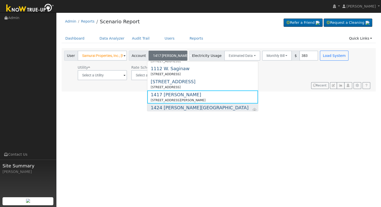
click at [171, 106] on div "1424 W. Dayton" at bounding box center [200, 107] width 98 height 7
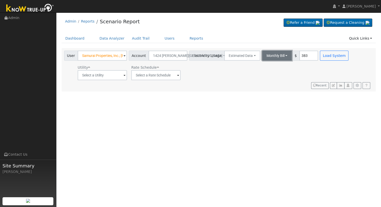
click at [266, 54] on button "Monthly Bill" at bounding box center [277, 56] width 30 height 10
click at [268, 66] on link "Annual Consumption" at bounding box center [270, 66] width 44 height 7
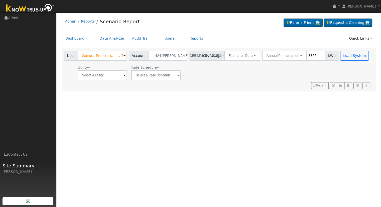
type input "8855"
click at [98, 77] on input "text" at bounding box center [102, 75] width 49 height 10
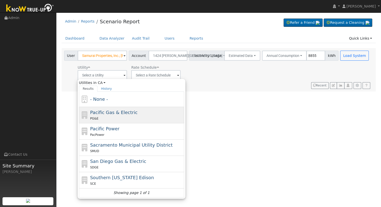
click at [114, 114] on span "Pacific Gas & Electric" at bounding box center [113, 112] width 47 height 5
type input "Pacific Gas & Electric"
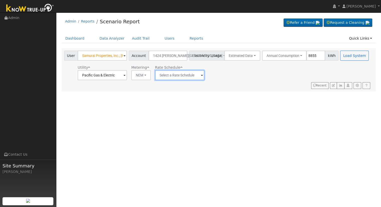
click at [176, 74] on input "text" at bounding box center [179, 75] width 49 height 10
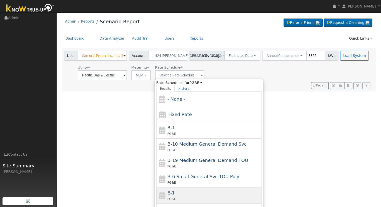
click at [177, 195] on div "E-1 PG&E" at bounding box center [213, 195] width 93 height 12
type input "E-1"
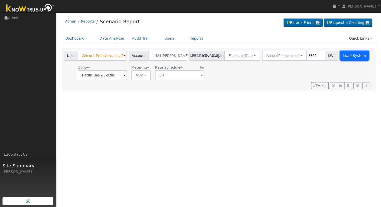
click at [344, 53] on button "Load System" at bounding box center [354, 56] width 29 height 10
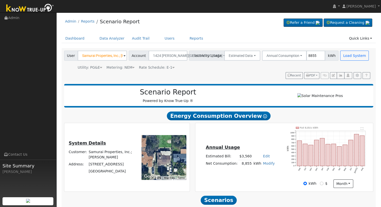
click at [264, 158] on link "Edit" at bounding box center [266, 156] width 7 height 4
type input "3864"
click at [235, 142] on div "Annual Usage Estimated Bill: $3,864 Edit Estimated Bill $ 3864 Annual Net Consu…" at bounding box center [284, 157] width 176 height 61
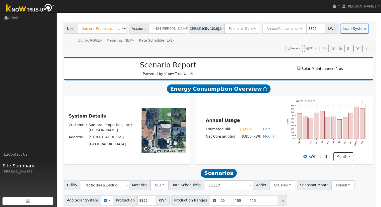
scroll to position [48, 0]
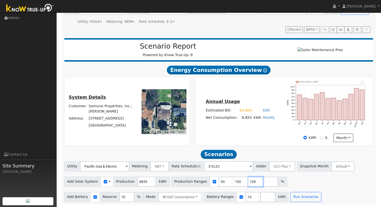
drag, startPoint x: 247, startPoint y: 182, endPoint x: 247, endPoint y: 179, distance: 3.6
click at [248, 182] on input "109" at bounding box center [255, 182] width 15 height 10
type input "1"
type input "100.056465273"
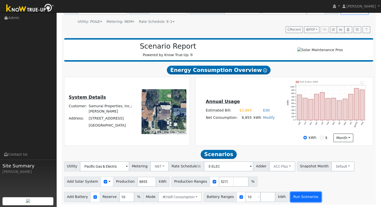
click at [290, 198] on button "Run Scenarios" at bounding box center [305, 197] width 31 height 10
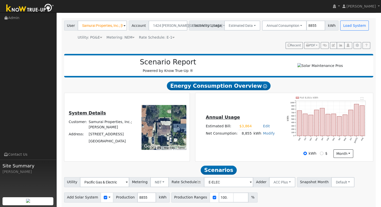
scroll to position [0, 0]
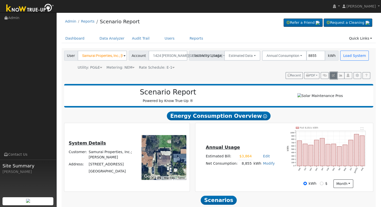
click at [333, 74] on icon "button" at bounding box center [333, 75] width 3 height 3
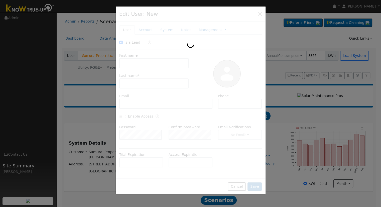
checkbox input "true"
type input "Samurai Properties, Inc.;"
type input "Masato Yasuda"
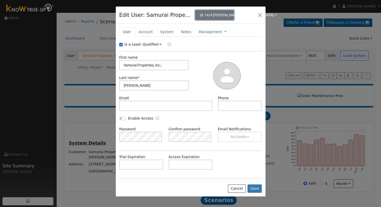
click at [211, 15] on span "1424 W. Dayton" at bounding box center [238, 15] width 69 height 4
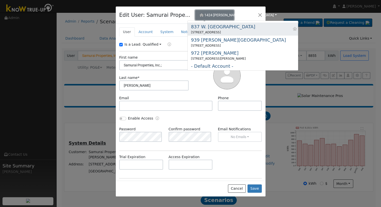
scroll to position [131, 0]
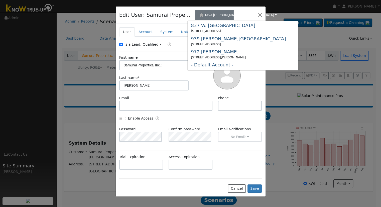
click at [204, 87] on div at bounding box center [227, 75] width 73 height 41
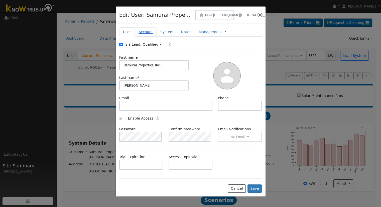
click at [141, 31] on link "Account" at bounding box center [146, 31] width 22 height 9
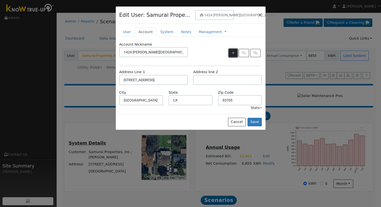
click at [233, 52] on icon "button" at bounding box center [233, 53] width 3 height 4
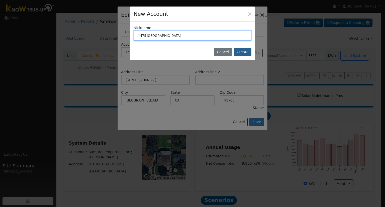
type input "1475 Wrenwood"
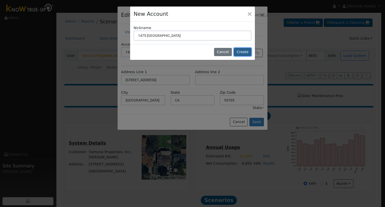
click at [243, 51] on button "Create" at bounding box center [243, 52] width 18 height 9
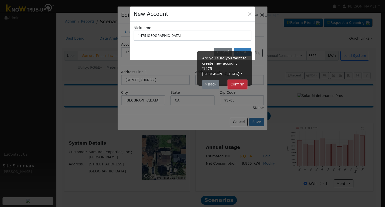
click at [240, 80] on button "Confirm" at bounding box center [237, 84] width 20 height 9
type input "1475 Wrenwood"
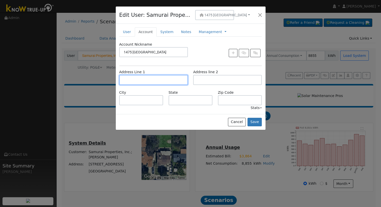
click at [160, 77] on input "text" at bounding box center [153, 80] width 69 height 10
type input "1475 Wrenwood Avenue"
type input "Clovis"
type input "CA"
type input "93611"
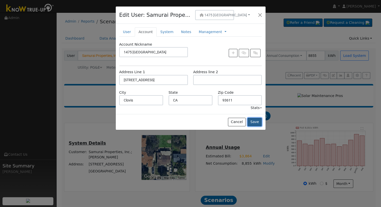
click at [257, 121] on button "Save" at bounding box center [254, 122] width 15 height 9
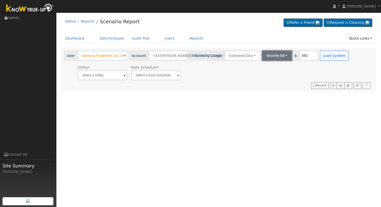
click at [263, 57] on button "Monthly Bill" at bounding box center [277, 56] width 30 height 10
click at [267, 65] on link "Annual Consumption" at bounding box center [270, 66] width 44 height 7
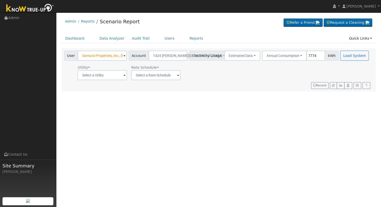
type input "7774"
click at [113, 77] on input "text" at bounding box center [102, 75] width 49 height 10
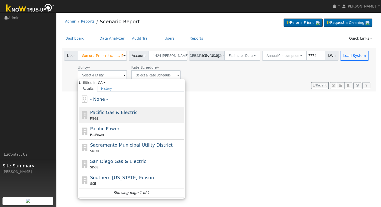
click at [112, 110] on span "Pacific Gas & Electric" at bounding box center [113, 112] width 47 height 5
type input "Pacific Gas & Electric"
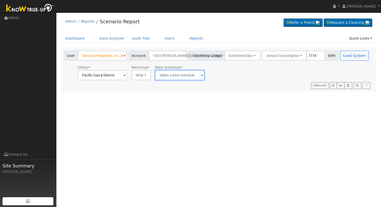
click at [171, 72] on input "text" at bounding box center [179, 75] width 49 height 10
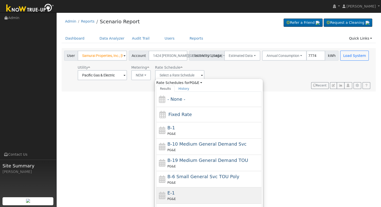
click at [190, 194] on div "E-1 PG&E" at bounding box center [213, 195] width 93 height 12
type input "E-1"
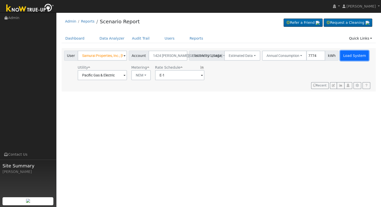
click at [344, 56] on button "Load System" at bounding box center [354, 56] width 29 height 10
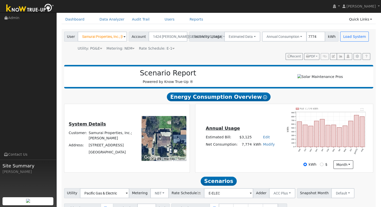
scroll to position [0, 0]
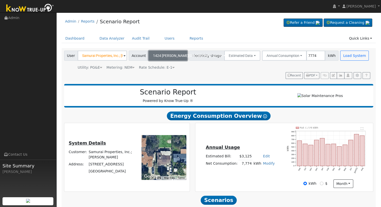
click at [163, 55] on span "1424 W. Dayton" at bounding box center [187, 56] width 69 height 4
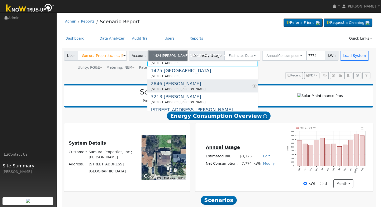
scroll to position [50, 0]
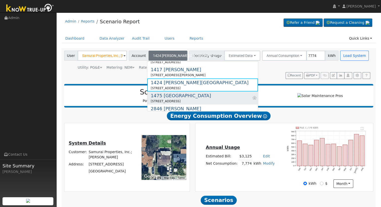
click at [173, 97] on div "1475 Wrenwood" at bounding box center [181, 95] width 60 height 7
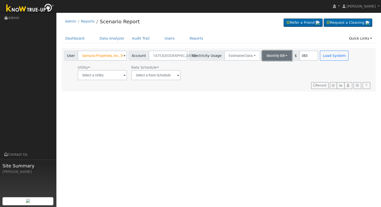
click at [267, 55] on button "Monthly Bill" at bounding box center [277, 56] width 30 height 10
click at [268, 68] on link "Annual Consumption" at bounding box center [270, 66] width 44 height 7
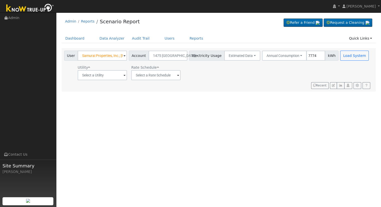
type input "7774"
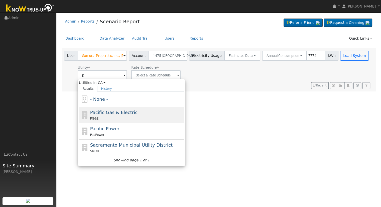
click at [104, 111] on span "Pacific Gas & Electric" at bounding box center [113, 112] width 47 height 5
type input "Pacific Gas & Electric"
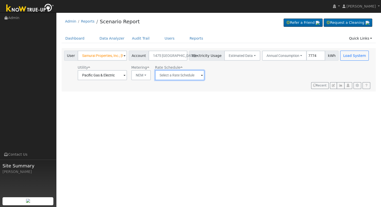
click at [169, 74] on input "text" at bounding box center [179, 75] width 49 height 10
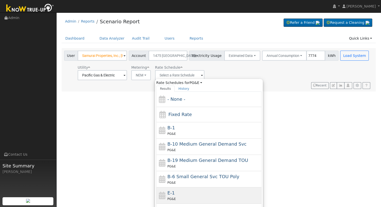
click at [197, 197] on div "PG&E" at bounding box center [213, 198] width 93 height 5
type input "E-1"
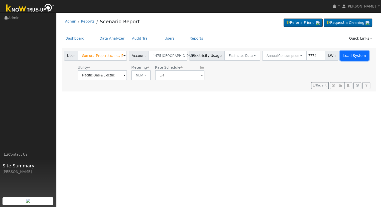
click at [343, 55] on button "Load System" at bounding box center [354, 56] width 29 height 10
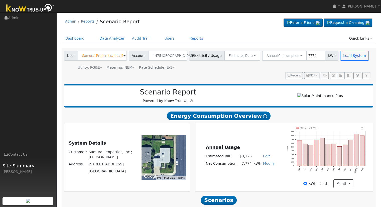
click at [264, 158] on link "Edit" at bounding box center [266, 156] width 7 height 4
type input "3336"
click at [260, 144] on div "Annual Usage Estimated Bill: $3,336 Edit Estimated Bill $ 3336 Annual Net Consu…" at bounding box center [284, 157] width 176 height 61
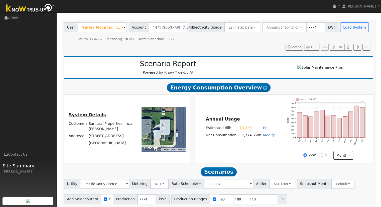
scroll to position [48, 0]
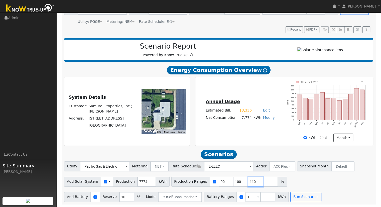
click at [248, 182] on input "110" at bounding box center [255, 182] width 15 height 10
type input "1"
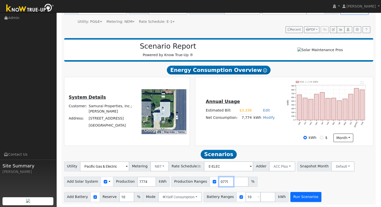
type input "121.816310779"
click at [290, 199] on button "Run Scenarios" at bounding box center [305, 197] width 31 height 10
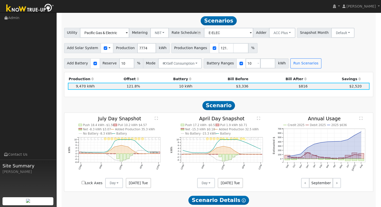
scroll to position [182, 0]
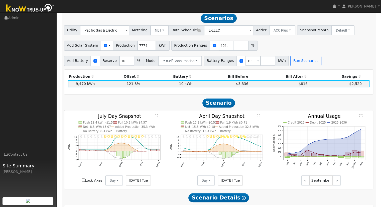
drag, startPoint x: 338, startPoint y: 48, endPoint x: 340, endPoint y: 54, distance: 5.6
click at [338, 48] on div "Add Solar System Use CSV Data Production 7774 kWh Production Ranges 121.8163107…" at bounding box center [218, 45] width 311 height 12
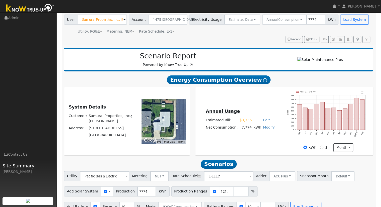
scroll to position [32, 0]
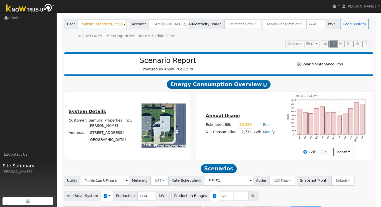
click at [335, 44] on icon "button" at bounding box center [333, 43] width 3 height 3
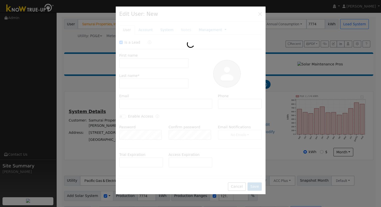
checkbox input "true"
type input "Samurai Properties, Inc.;"
type input "Masato Yasuda"
type input "1475 Wrenwood"
type input "1475 Wrenwood Avenue"
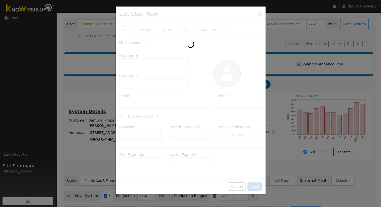
type input "Clovis"
type input "CA"
type input "93611"
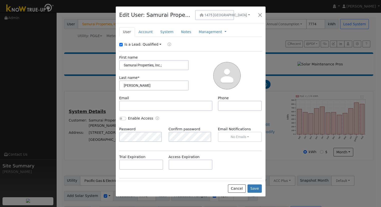
drag, startPoint x: 145, startPoint y: 32, endPoint x: 146, endPoint y: 44, distance: 12.6
click at [145, 32] on link "Account" at bounding box center [146, 31] width 22 height 9
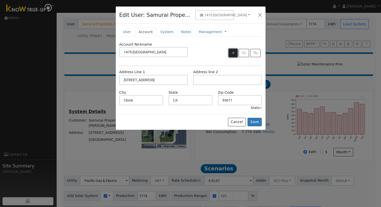
click at [233, 51] on icon "button" at bounding box center [233, 53] width 3 height 4
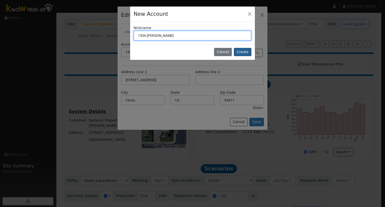
type input "1536 N. Carruth"
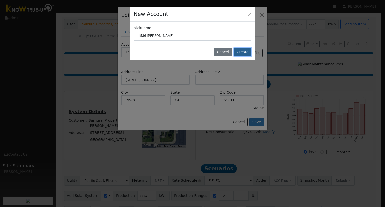
click at [242, 51] on button "Create" at bounding box center [243, 52] width 18 height 9
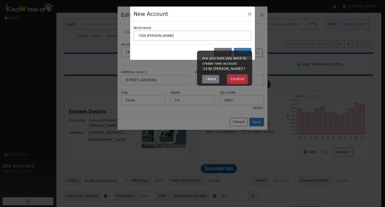
click at [236, 79] on button "Confirm" at bounding box center [237, 79] width 20 height 9
type input "1536 N. Carruth"
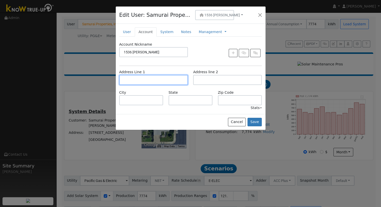
click at [132, 78] on input "text" at bounding box center [153, 80] width 69 height 10
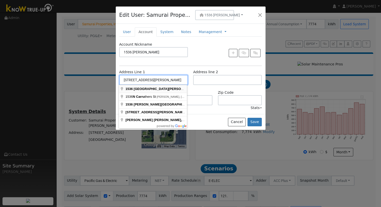
type input "1536 North Carruth Avenue"
type input "Fresno"
type input "CA"
type input "93711"
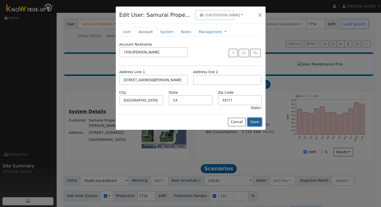
click at [257, 122] on button "Save" at bounding box center [254, 122] width 15 height 9
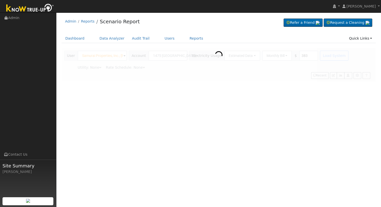
scroll to position [0, 0]
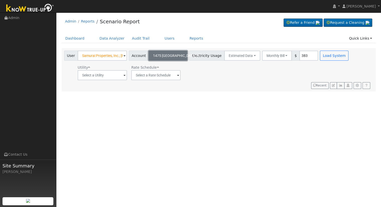
click at [169, 54] on span "1475 Wrenwood" at bounding box center [174, 56] width 43 height 4
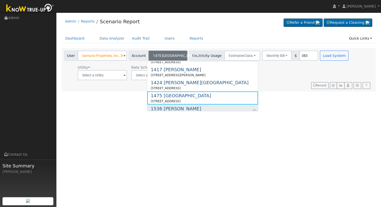
click at [168, 108] on div "1536 N. Carruth" at bounding box center [178, 108] width 55 height 7
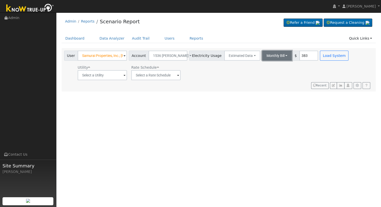
click at [266, 54] on button "Monthly Bill" at bounding box center [277, 56] width 30 height 10
click at [268, 68] on link "Annual Consumption" at bounding box center [270, 66] width 44 height 7
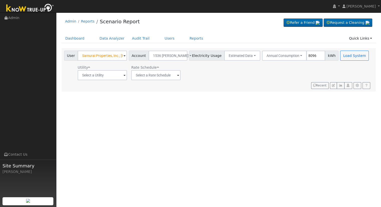
type input "8096"
click at [106, 76] on input "text" at bounding box center [102, 75] width 49 height 10
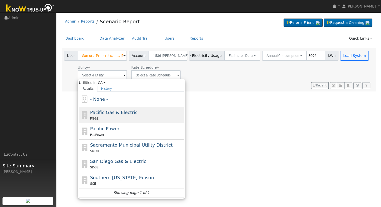
click at [110, 115] on div "Pacific Gas & Electric PG&E" at bounding box center [136, 115] width 93 height 12
type input "Pacific Gas & Electric"
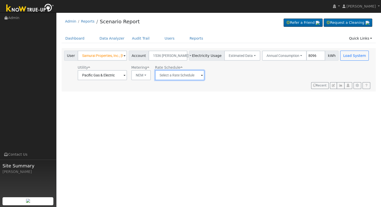
click at [170, 73] on input "text" at bounding box center [179, 75] width 49 height 10
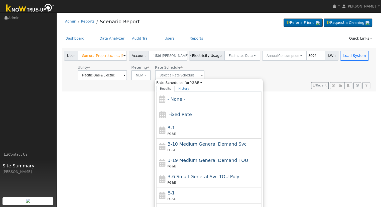
click at [181, 194] on div "E-1 PG&E" at bounding box center [213, 195] width 93 height 12
type input "E-1"
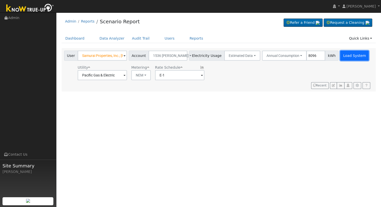
click at [340, 55] on button "Load System" at bounding box center [354, 56] width 29 height 10
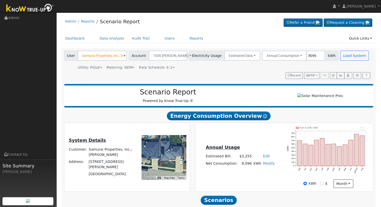
click at [263, 158] on link "Edit" at bounding box center [266, 156] width 7 height 4
type input "3768"
click at [254, 131] on div "Annual Usage Estimated Bill: $3,255 Edit Estimated Bill $ 3768 Annual Net Consu…" at bounding box center [284, 157] width 176 height 61
click at [334, 75] on icon "button" at bounding box center [333, 75] width 3 height 3
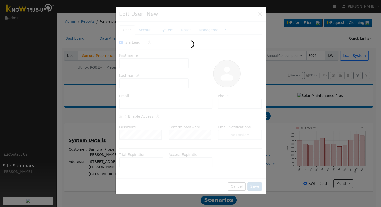
checkbox input "true"
type input "Samurai Properties, Inc.;"
type input "Masato Yasuda"
type input "1536 N. Carruth"
type input "1536 North Carruth Avenue"
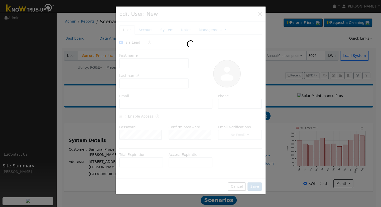
type input "Fresno"
type input "CA"
type input "93711"
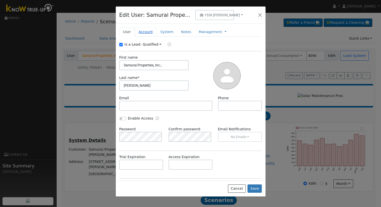
click at [146, 31] on link "Account" at bounding box center [146, 31] width 22 height 9
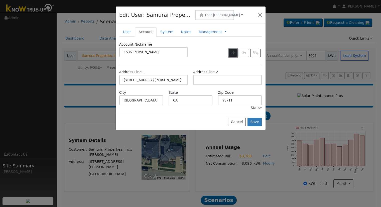
click at [235, 52] on icon "button" at bounding box center [233, 53] width 3 height 4
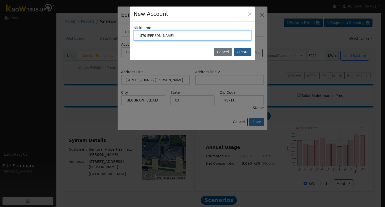
type input "1570 N. Durant"
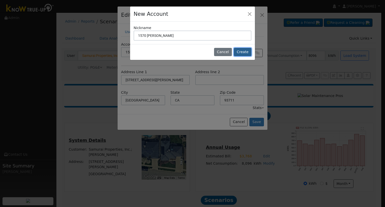
click at [242, 49] on button "Create" at bounding box center [243, 52] width 18 height 9
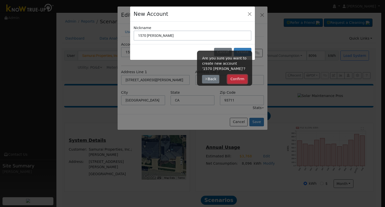
click at [240, 77] on button "Confirm" at bounding box center [237, 79] width 20 height 9
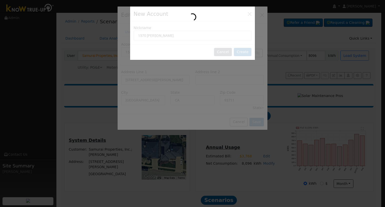
type input "1570 N. Durant"
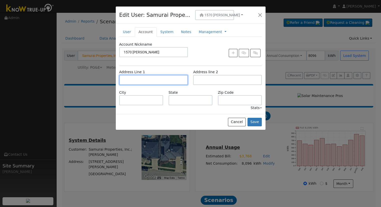
click at [154, 79] on input "text" at bounding box center [153, 80] width 69 height 10
type input "1570 North Durant Way"
type input "Fresno"
type input "CA"
type input "93728"
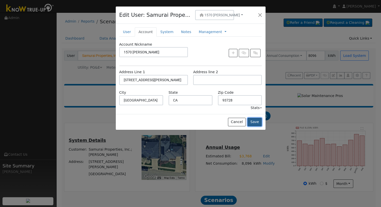
click at [257, 120] on button "Save" at bounding box center [254, 122] width 15 height 9
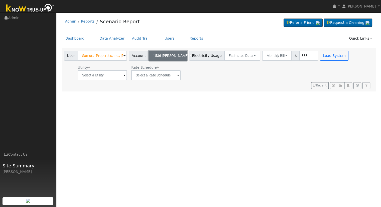
drag, startPoint x: 166, startPoint y: 54, endPoint x: 167, endPoint y: 58, distance: 4.3
click at [166, 54] on span "1536 N. Carruth" at bounding box center [171, 56] width 36 height 4
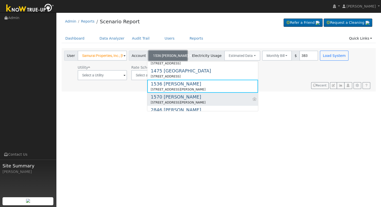
scroll to position [75, 0]
click at [170, 97] on div "1570 N. Durant" at bounding box center [178, 96] width 55 height 7
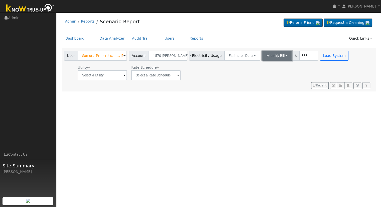
click at [272, 55] on button "Monthly Bill" at bounding box center [277, 56] width 30 height 10
click at [270, 67] on link "Annual Consumption" at bounding box center [270, 66] width 44 height 7
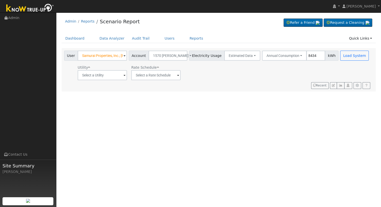
type input "8434"
click at [109, 73] on input "text" at bounding box center [102, 75] width 49 height 10
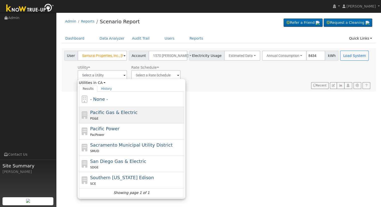
click at [124, 116] on div "PG&E" at bounding box center [136, 118] width 93 height 5
type input "Pacific Gas & Electric"
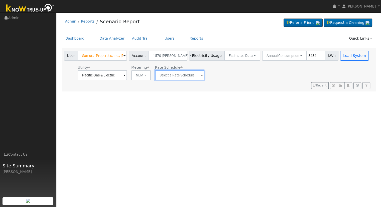
click at [180, 75] on input "text" at bounding box center [179, 75] width 49 height 10
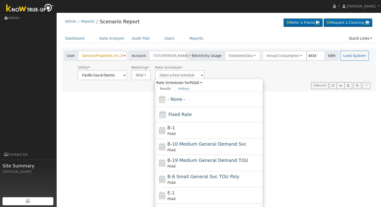
click at [180, 192] on div "E-1 PG&E" at bounding box center [213, 195] width 93 height 12
type input "E-1"
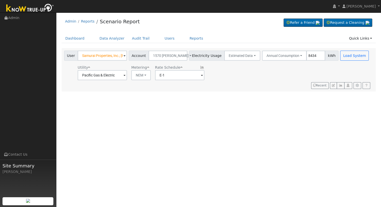
click at [342, 50] on div "User Samurai Properties, Inc.; Masato Yasuda Account 1570 N. Durant 1011 N. Art…" at bounding box center [217, 55] width 308 height 12
click at [341, 59] on button "Load System" at bounding box center [354, 56] width 29 height 10
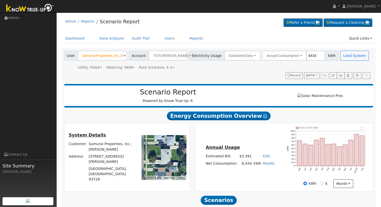
click at [264, 158] on link "Edit" at bounding box center [266, 156] width 7 height 4
click at [233, 167] on input "number" at bounding box center [237, 165] width 18 height 10
type input "3300"
click at [252, 137] on div "Annual Usage Estimated Bill: $3,300 Edit Estimated Bill $ 3300 Annual Net Consu…" at bounding box center [284, 157] width 176 height 61
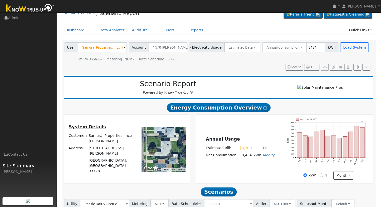
scroll to position [0, 0]
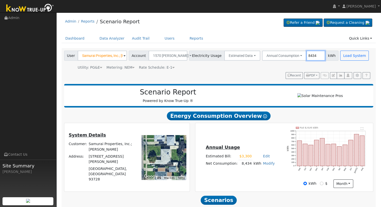
click at [306, 55] on input "8434" at bounding box center [315, 56] width 19 height 10
type input "7661"
click at [344, 56] on button "Load System" at bounding box center [354, 56] width 29 height 10
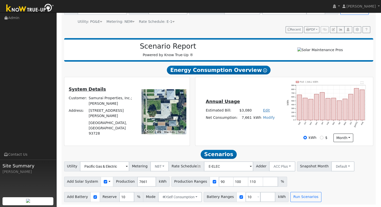
click at [263, 108] on link "Edit" at bounding box center [266, 110] width 7 height 4
type input "3300"
click at [253, 139] on div "Annual Usage Estimated Bill: $3,080 Edit Estimated Bill $ 3300 Annual Net Consu…" at bounding box center [284, 111] width 176 height 61
click at [248, 182] on input "110" at bounding box center [255, 182] width 15 height 10
type input "1"
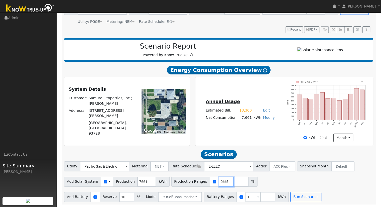
scroll to position [0, 15]
type input "110.09006657"
click at [291, 198] on button "Run Scenarios" at bounding box center [305, 197] width 31 height 10
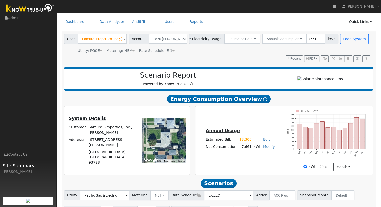
scroll to position [0, 0]
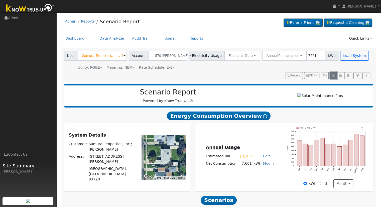
click at [334, 74] on icon "button" at bounding box center [333, 75] width 3 height 3
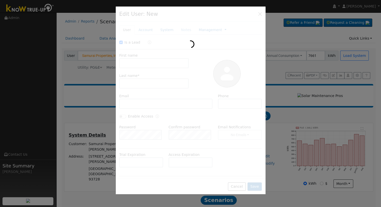
checkbox input "true"
type input "Samurai Properties, Inc.;"
type input "Masato Yasuda"
type input "1570 N. Durant"
type input "1570 North Durant Way"
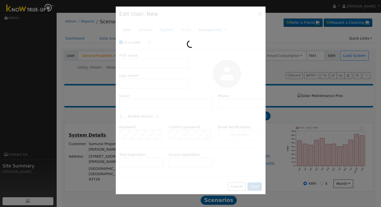
type input "Fresno"
type input "CA"
type input "93728"
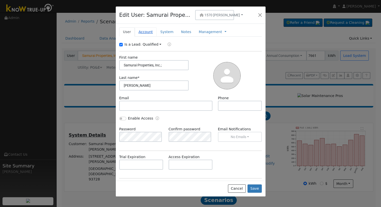
click at [143, 31] on link "Account" at bounding box center [146, 31] width 22 height 9
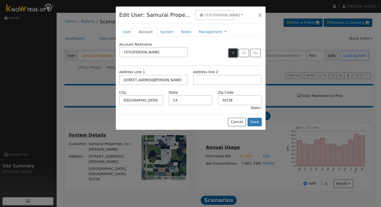
click at [233, 51] on icon "button" at bounding box center [233, 53] width 3 height 4
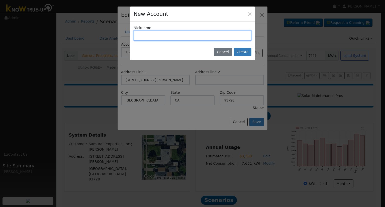
click at [169, 35] on input "text" at bounding box center [192, 36] width 118 height 10
type input "1573 N. Harrison"
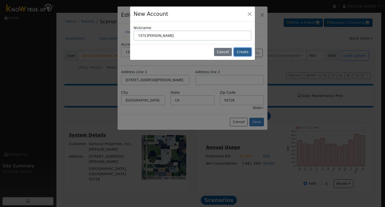
click at [244, 51] on button "Create" at bounding box center [243, 52] width 18 height 9
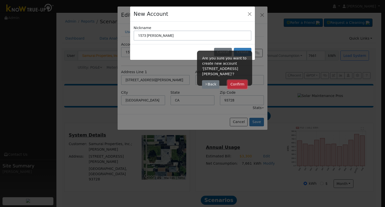
click at [243, 81] on button "Confirm" at bounding box center [237, 84] width 20 height 9
type input "1573 N. Harrison"
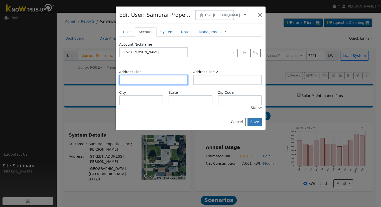
click at [147, 79] on input "text" at bounding box center [153, 80] width 69 height 10
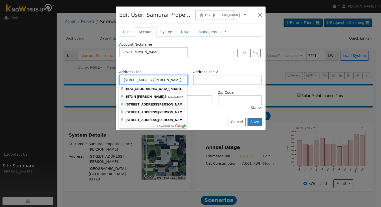
type input "1573 North Harrison Avenue"
type input "Fresno"
type input "CA"
type input "93728"
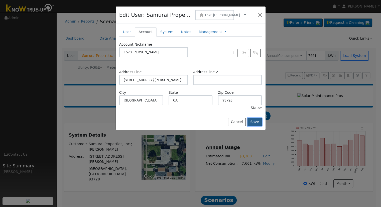
click at [257, 121] on button "Save" at bounding box center [254, 122] width 15 height 9
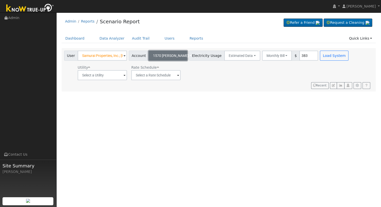
click at [168, 53] on button "1570 N. Durant" at bounding box center [167, 56] width 39 height 10
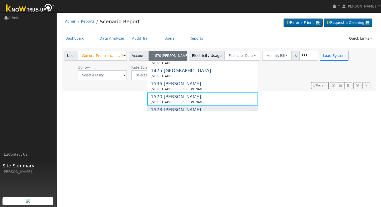
click at [172, 108] on div "1573 N. Harrison" at bounding box center [178, 109] width 55 height 7
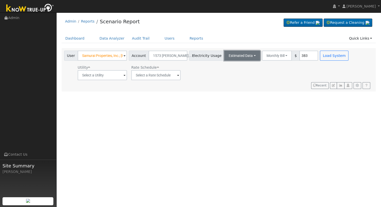
click at [239, 54] on button "Estimated Data" at bounding box center [242, 56] width 36 height 10
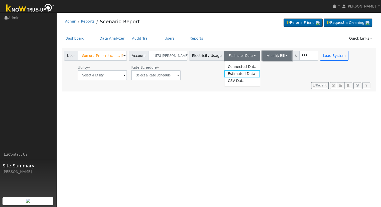
click at [265, 54] on button "Monthly Bill" at bounding box center [277, 56] width 30 height 10
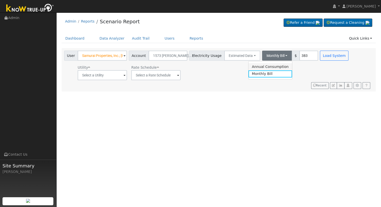
click at [265, 66] on link "Annual Consumption" at bounding box center [270, 66] width 44 height 7
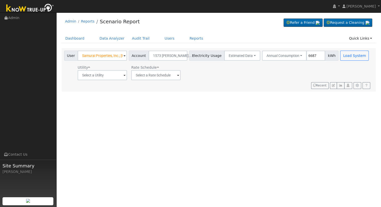
type input "6687"
click at [89, 74] on input "text" at bounding box center [102, 75] width 49 height 10
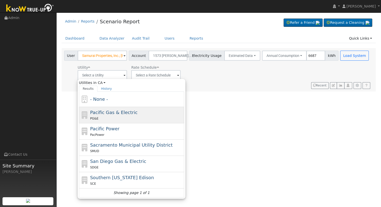
click at [117, 116] on div "PG&E" at bounding box center [136, 118] width 93 height 5
type input "Pacific Gas & Electric"
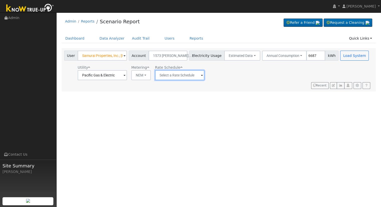
click at [170, 73] on input "text" at bounding box center [179, 75] width 49 height 10
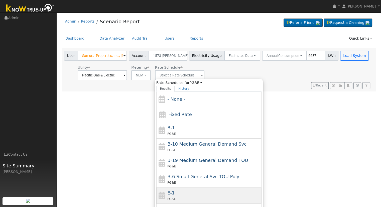
click at [179, 195] on div "E-1 PG&E" at bounding box center [213, 195] width 93 height 12
type input "E-1"
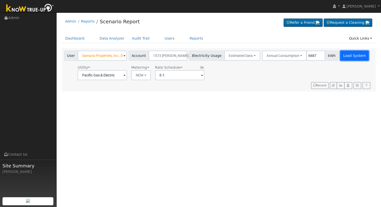
click at [346, 53] on button "Load System" at bounding box center [354, 56] width 29 height 10
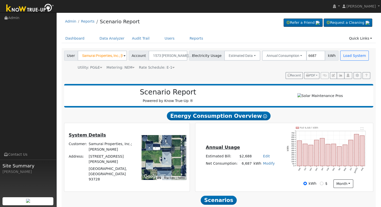
click at [264, 158] on link "Edit" at bounding box center [266, 156] width 7 height 4
click at [236, 166] on input "number" at bounding box center [237, 165] width 18 height 10
type input "2808"
click at [253, 147] on h5 "Annual Usage" at bounding box center [240, 147] width 69 height 5
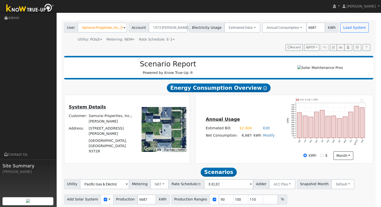
scroll to position [48, 0]
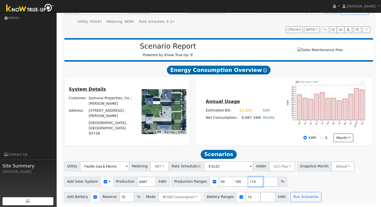
drag, startPoint x: 244, startPoint y: 182, endPoint x: 249, endPoint y: 180, distance: 6.0
click at [248, 182] on input "110" at bounding box center [255, 182] width 15 height 10
click at [248, 181] on input "110" at bounding box center [255, 182] width 15 height 10
type input "1"
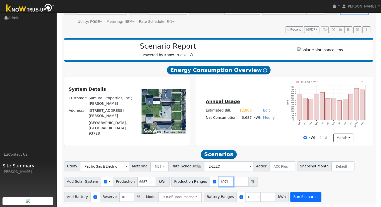
type input "120.637056976"
click at [290, 198] on button "Run Scenarios" at bounding box center [305, 197] width 31 height 10
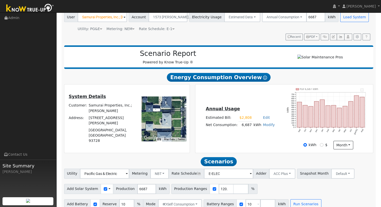
scroll to position [0, 0]
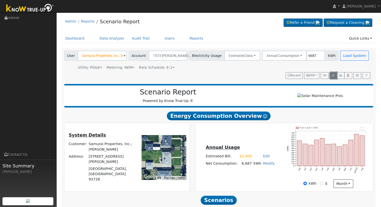
click at [334, 74] on icon "button" at bounding box center [333, 75] width 3 height 3
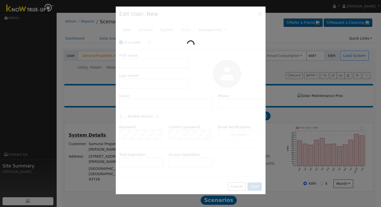
checkbox input "true"
type input "Samurai Properties, Inc.;"
type input "Masato Yasuda"
type input "1573 N. Harrison"
type input "1573 North Harrison Avenue"
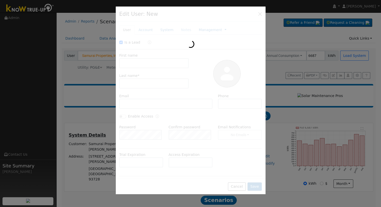
type input "Fresno"
type input "CA"
type input "93728"
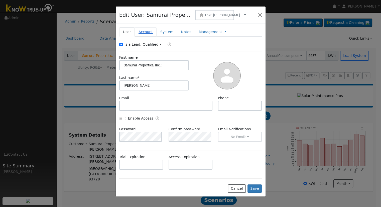
click at [144, 31] on link "Account" at bounding box center [146, 31] width 22 height 9
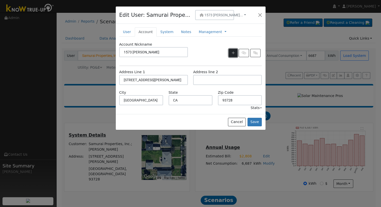
click at [233, 54] on icon "button" at bounding box center [233, 53] width 3 height 4
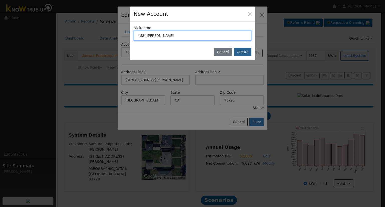
type input "1581 N. Durant"
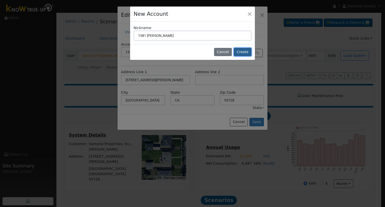
click at [245, 51] on button "Create" at bounding box center [243, 52] width 18 height 9
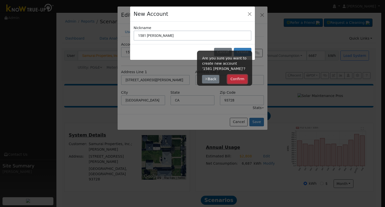
click at [235, 78] on button "Confirm" at bounding box center [237, 79] width 20 height 9
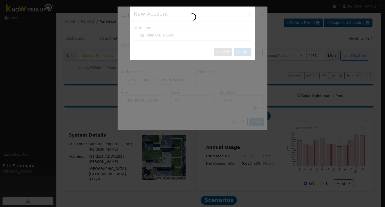
type input "1581 N. Durant"
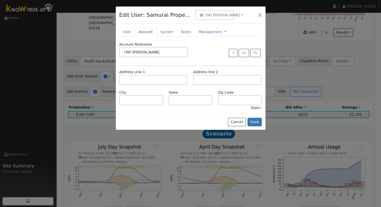
scroll to position [181, 0]
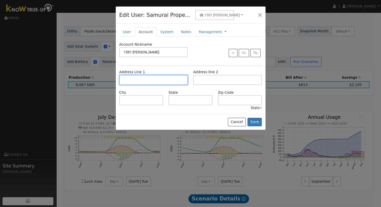
click at [160, 79] on input "text" at bounding box center [153, 80] width 69 height 10
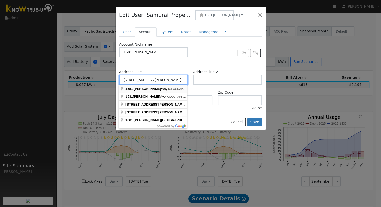
type input "1581 North Durant Way"
type input "Fresno"
type input "CA"
type input "93728"
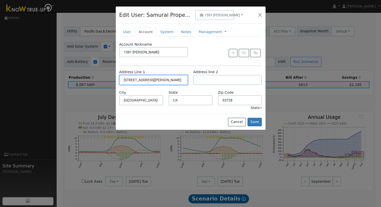
type input "1581 North Durant Way"
click at [257, 120] on button "Save" at bounding box center [254, 122] width 15 height 9
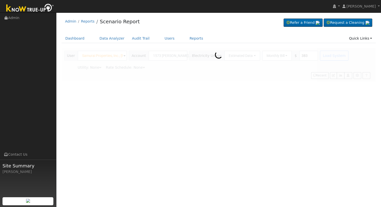
scroll to position [0, 0]
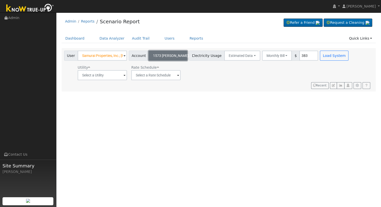
click at [160, 54] on span "1573 N. Harr..." at bounding box center [172, 56] width 39 height 4
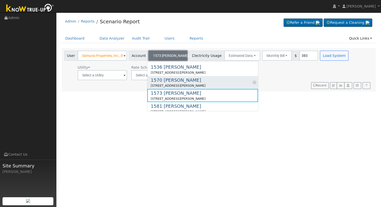
scroll to position [100, 0]
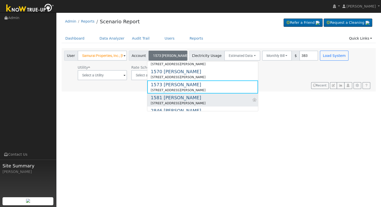
click at [171, 99] on div "1581 N. Durant" at bounding box center [178, 97] width 55 height 7
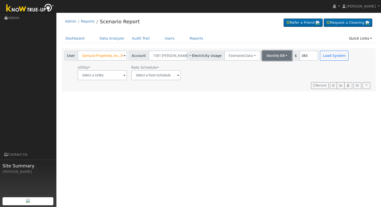
click at [262, 54] on button "Monthly Bill" at bounding box center [277, 56] width 30 height 10
click at [264, 65] on link "Annual Consumption" at bounding box center [270, 66] width 44 height 7
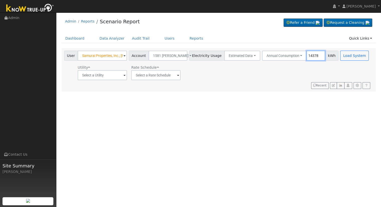
type input "14378"
click at [113, 74] on input "text" at bounding box center [102, 75] width 49 height 10
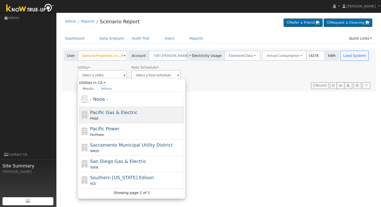
click at [109, 110] on span "Pacific Gas & Electric" at bounding box center [113, 112] width 47 height 5
type input "Pacific Gas & Electric"
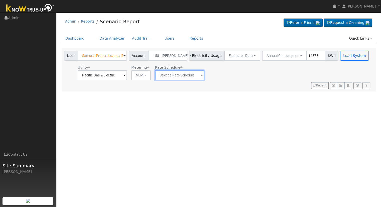
click at [166, 73] on input "text" at bounding box center [179, 75] width 49 height 10
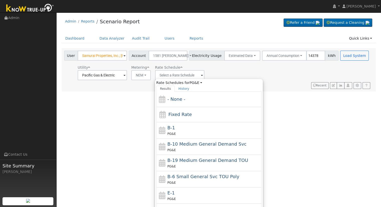
drag, startPoint x: 182, startPoint y: 193, endPoint x: 183, endPoint y: 183, distance: 9.5
click at [182, 193] on div "E-1 PG&E" at bounding box center [213, 195] width 93 height 12
type input "E-1"
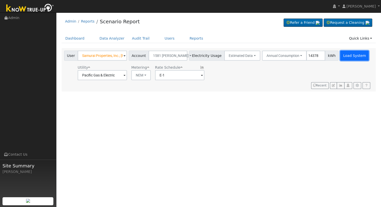
click at [340, 55] on button "Load System" at bounding box center [354, 56] width 29 height 10
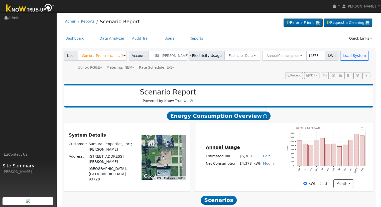
click at [263, 157] on link "Edit" at bounding box center [266, 156] width 7 height 4
type input "6648"
click at [244, 145] on td "Annual Usage" at bounding box center [240, 148] width 71 height 9
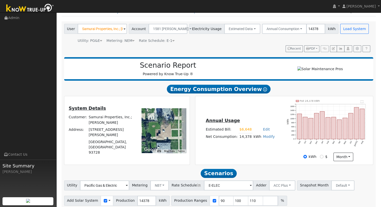
scroll to position [48, 0]
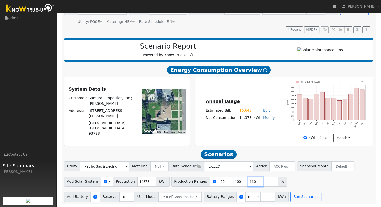
click at [248, 182] on input "110" at bounding box center [255, 182] width 15 height 10
type input "1"
type input "90"
type input "100"
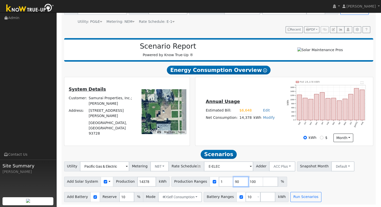
type input "100"
type input "1"
type input "67.832800111"
click at [306, 197] on button "Run Scenarios" at bounding box center [305, 197] width 31 height 10
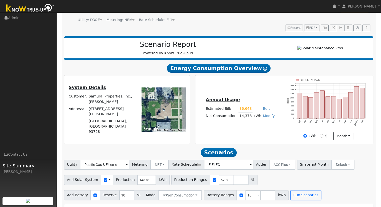
scroll to position [0, 0]
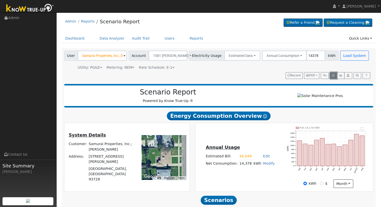
click at [335, 75] on icon "button" at bounding box center [333, 75] width 3 height 3
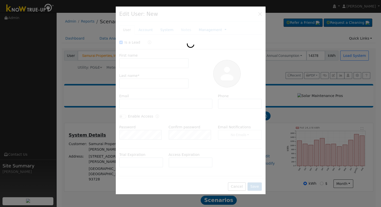
checkbox input "true"
type input "Samurai Properties, Inc.;"
type input "Masato Yasuda"
type input "1581 N. Durant"
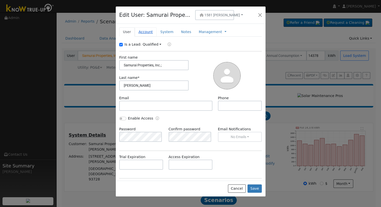
click at [145, 32] on link "Account" at bounding box center [146, 31] width 22 height 9
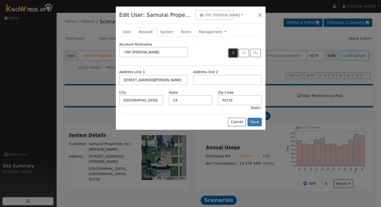
click at [232, 50] on button "button" at bounding box center [233, 53] width 9 height 9
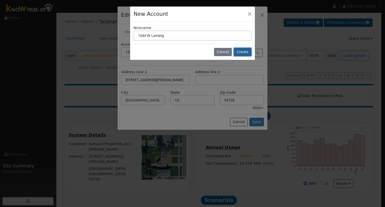
click at [243, 51] on button "Create" at bounding box center [243, 52] width 18 height 9
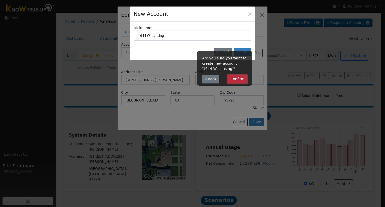
click at [234, 80] on button "Confirm" at bounding box center [237, 79] width 20 height 9
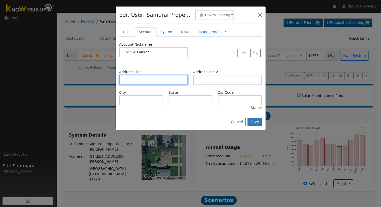
click at [152, 79] on input "text" at bounding box center [153, 80] width 69 height 10
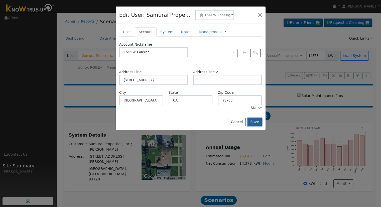
click at [254, 119] on button "Save" at bounding box center [254, 122] width 15 height 9
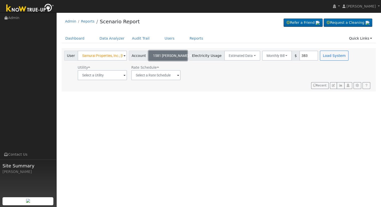
click at [164, 55] on span "1581 N. Durant" at bounding box center [171, 56] width 36 height 4
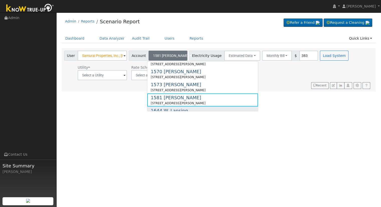
click at [165, 109] on div "1644 W. Lansing" at bounding box center [169, 110] width 37 height 7
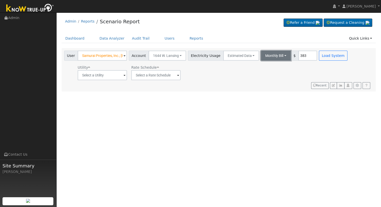
click at [265, 54] on button "Monthly Bill" at bounding box center [276, 56] width 30 height 10
click at [262, 65] on link "Annual Consumption" at bounding box center [269, 66] width 44 height 7
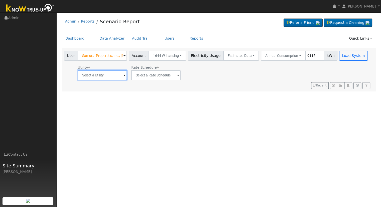
click at [96, 75] on input "text" at bounding box center [102, 75] width 49 height 10
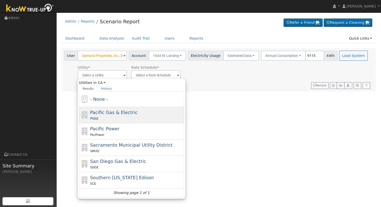
click at [125, 116] on div "PG&E" at bounding box center [136, 118] width 93 height 5
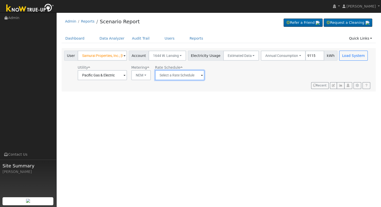
click at [179, 72] on input "text" at bounding box center [179, 75] width 49 height 10
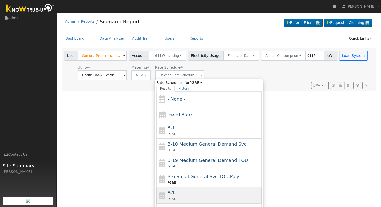
click at [183, 191] on div "E-1 PG&E" at bounding box center [213, 195] width 93 height 12
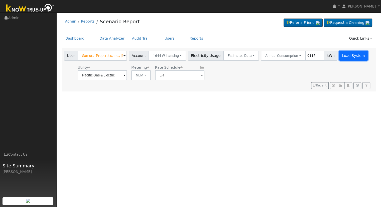
click at [349, 55] on button "Load System" at bounding box center [353, 56] width 29 height 10
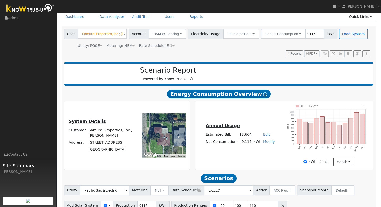
scroll to position [48, 0]
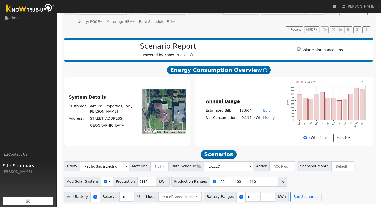
click at [265, 110] on link "Edit" at bounding box center [266, 110] width 7 height 4
click at [250, 132] on div "Annual Usage Estimated Bill: $3,664 Edit Estimated Bill $ 4044 Annual Net Consu…" at bounding box center [284, 111] width 176 height 61
click at [213, 132] on div "Annual Usage Estimated Bill: $4,044 Edit Estimated Bill $ 4044 Annual Net Consu…" at bounding box center [284, 111] width 176 height 61
click at [248, 181] on input "110" at bounding box center [255, 182] width 15 height 10
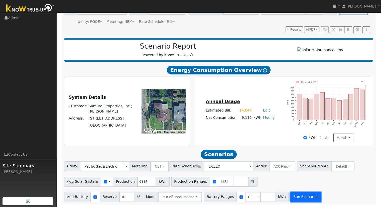
click at [305, 196] on button "Run Scenarios" at bounding box center [305, 197] width 31 height 10
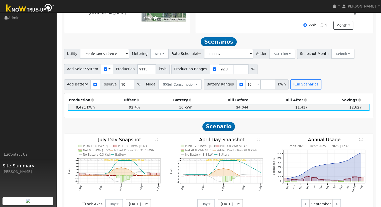
scroll to position [57, 0]
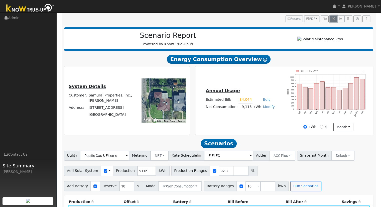
click at [334, 18] on icon "button" at bounding box center [333, 18] width 3 height 3
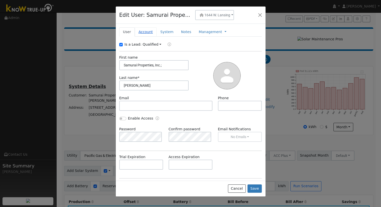
click at [143, 31] on link "Account" at bounding box center [146, 31] width 22 height 9
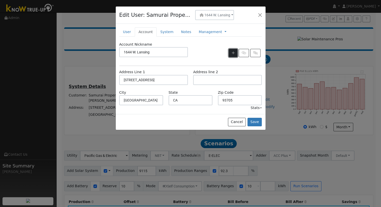
click at [233, 52] on icon "button" at bounding box center [233, 53] width 3 height 4
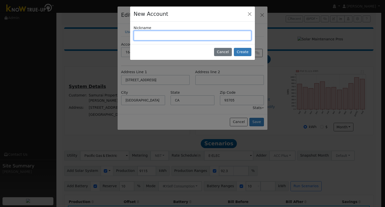
click at [171, 34] on input "text" at bounding box center [192, 36] width 118 height 10
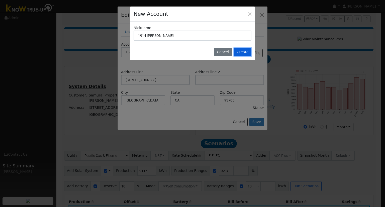
click at [241, 50] on button "Create" at bounding box center [243, 52] width 18 height 9
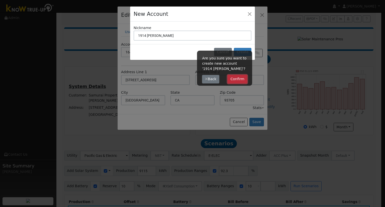
click at [238, 76] on button "Confirm" at bounding box center [237, 79] width 20 height 9
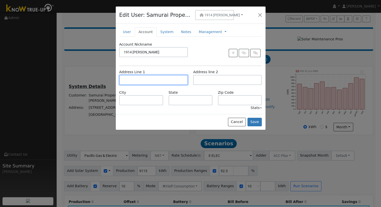
click at [143, 80] on input "text" at bounding box center [153, 80] width 69 height 10
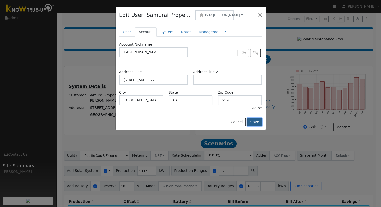
click at [256, 123] on button "Save" at bounding box center [254, 122] width 15 height 9
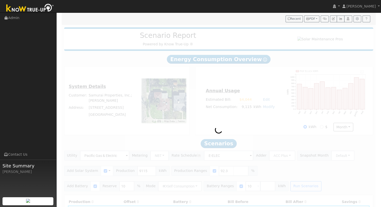
scroll to position [0, 0]
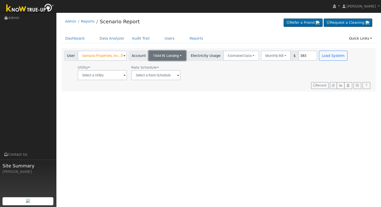
click at [167, 56] on span "1644 W. Lansing" at bounding box center [166, 56] width 26 height 4
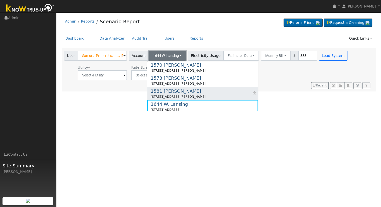
scroll to position [125, 0]
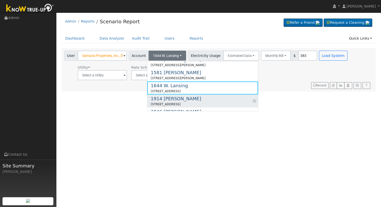
click at [164, 100] on div "1914 W. Hampton" at bounding box center [176, 98] width 50 height 7
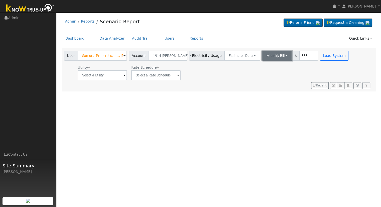
click at [269, 54] on button "Monthly Bill" at bounding box center [277, 56] width 30 height 10
click at [273, 66] on link "Annual Consumption" at bounding box center [270, 66] width 44 height 7
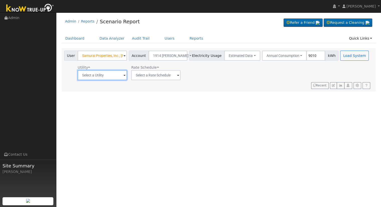
click at [110, 74] on input "text" at bounding box center [102, 75] width 49 height 10
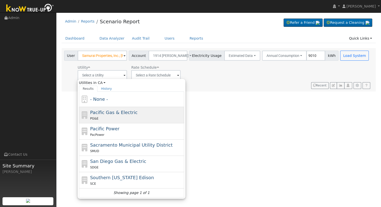
click at [113, 116] on div "PG&E" at bounding box center [136, 118] width 93 height 5
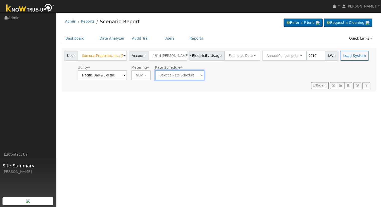
click at [176, 76] on input "text" at bounding box center [179, 75] width 49 height 10
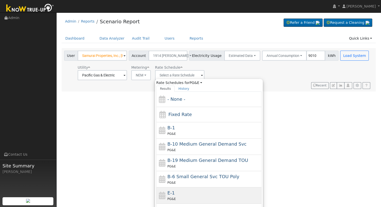
click at [191, 192] on div "E-1 PG&E" at bounding box center [213, 195] width 93 height 12
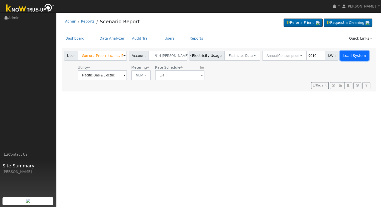
click at [341, 55] on button "Load System" at bounding box center [354, 56] width 29 height 10
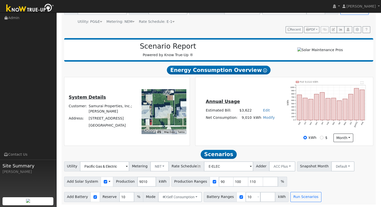
scroll to position [48, 0]
drag, startPoint x: 245, startPoint y: 182, endPoint x: 256, endPoint y: 181, distance: 10.3
click at [248, 182] on input "110" at bounding box center [255, 182] width 15 height 10
click at [296, 197] on button "Run Scenarios" at bounding box center [305, 197] width 31 height 10
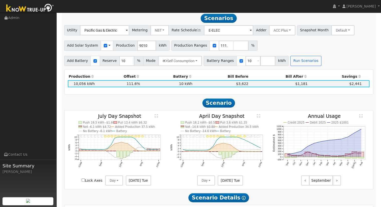
scroll to position [107, 0]
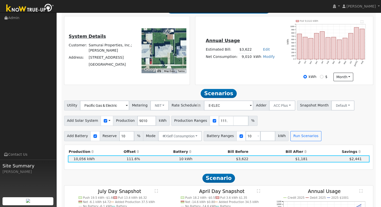
click at [264, 49] on link "Edit" at bounding box center [266, 49] width 7 height 4
click at [256, 81] on div "Annual Usage Estimated Bill: $3,622 Edit Estimated Bill $ 4020 Annual Net Consu…" at bounding box center [284, 50] width 176 height 61
click at [295, 138] on button "Run Scenarios" at bounding box center [305, 136] width 31 height 10
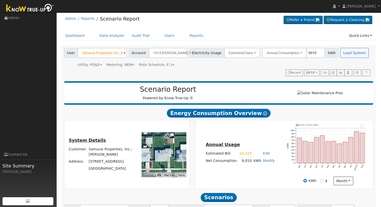
scroll to position [0, 0]
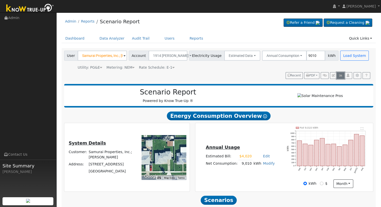
click at [339, 74] on icon "button" at bounding box center [341, 75] width 4 height 3
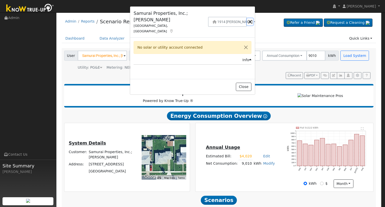
click at [249, 18] on button "button" at bounding box center [250, 21] width 6 height 7
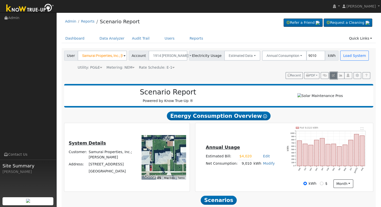
click at [332, 76] on icon "button" at bounding box center [333, 75] width 3 height 3
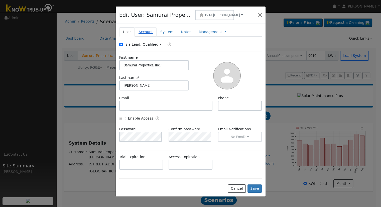
click at [148, 30] on link "Account" at bounding box center [146, 31] width 22 height 9
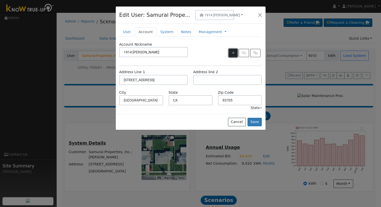
click at [233, 50] on button "button" at bounding box center [233, 53] width 9 height 9
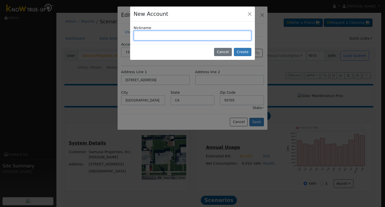
click at [163, 33] on input "text" at bounding box center [192, 36] width 118 height 10
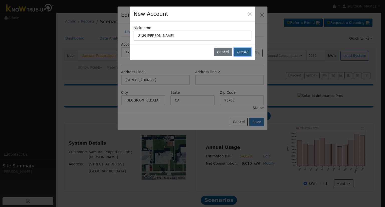
click at [246, 49] on button "Create" at bounding box center [243, 52] width 18 height 9
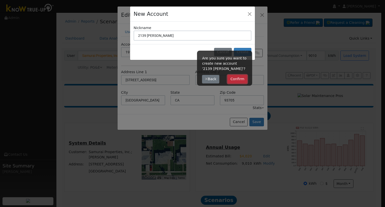
click at [245, 78] on button "Confirm" at bounding box center [237, 79] width 20 height 9
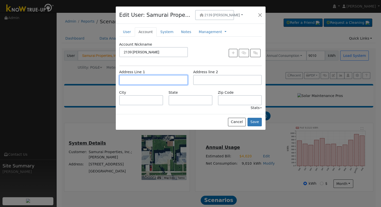
click at [132, 79] on input "text" at bounding box center [153, 80] width 69 height 10
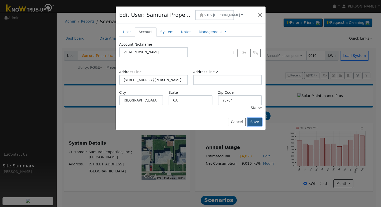
click at [259, 121] on button "Save" at bounding box center [254, 122] width 15 height 9
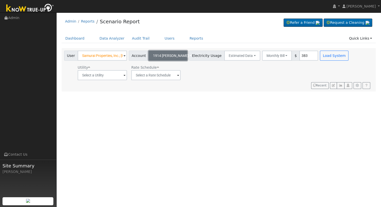
click at [167, 56] on span "1914 W. Hampton" at bounding box center [171, 56] width 36 height 4
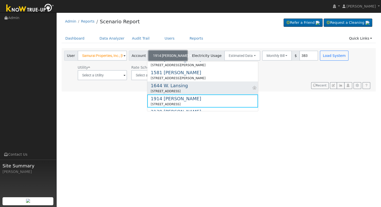
scroll to position [150, 0]
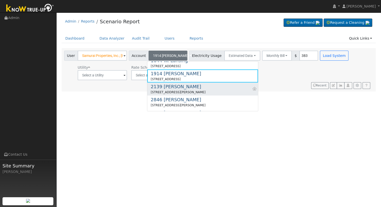
click at [172, 87] on div "2139 N. Thorne" at bounding box center [178, 86] width 55 height 7
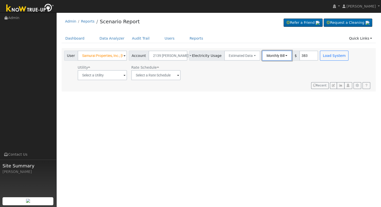
drag, startPoint x: 264, startPoint y: 54, endPoint x: 265, endPoint y: 61, distance: 7.1
click at [264, 54] on button "Monthly Bill" at bounding box center [277, 56] width 30 height 10
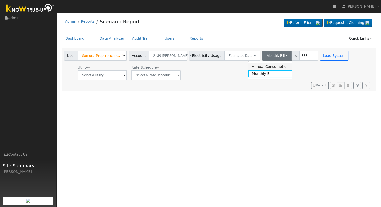
click at [267, 66] on link "Annual Consumption" at bounding box center [270, 66] width 44 height 7
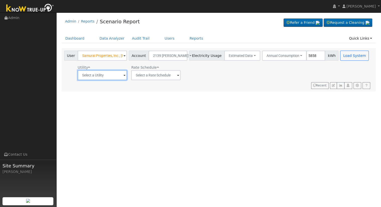
click at [95, 73] on input "text" at bounding box center [102, 75] width 49 height 10
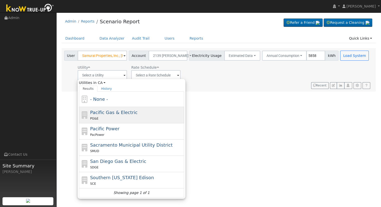
click at [114, 115] on div "Pacific Gas & Electric PG&E" at bounding box center [136, 115] width 93 height 12
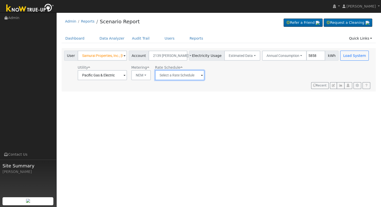
click at [174, 76] on input "text" at bounding box center [179, 75] width 49 height 10
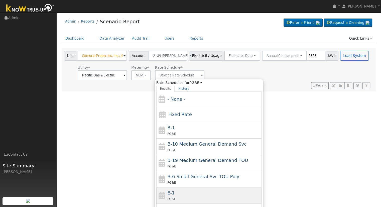
click at [185, 196] on div "PG&E" at bounding box center [213, 198] width 93 height 5
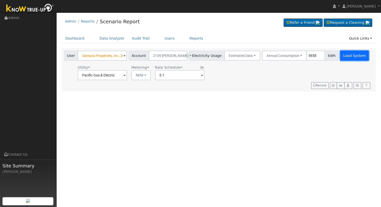
click at [340, 57] on button "Load System" at bounding box center [354, 56] width 29 height 10
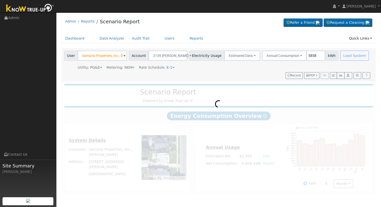
scroll to position [0, 0]
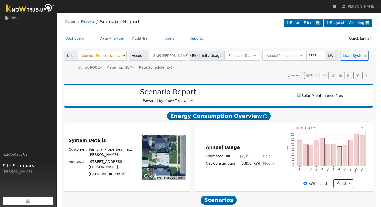
click at [264, 158] on link "Edit" at bounding box center [266, 156] width 7 height 4
click at [251, 141] on div "Annual Usage Estimated Bill: $2,460 Edit Estimated Bill $ 2460 Annual Net Consu…" at bounding box center [284, 157] width 176 height 61
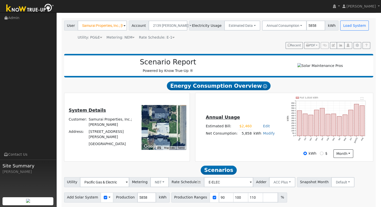
scroll to position [48, 0]
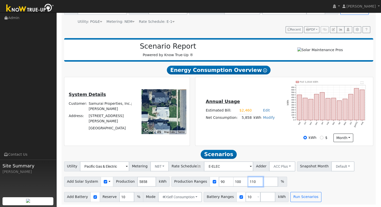
drag, startPoint x: 246, startPoint y: 182, endPoint x: 248, endPoint y: 179, distance: 4.0
click at [248, 182] on input "110" at bounding box center [255, 182] width 15 height 10
click at [299, 197] on button "Run Scenarios" at bounding box center [305, 197] width 31 height 10
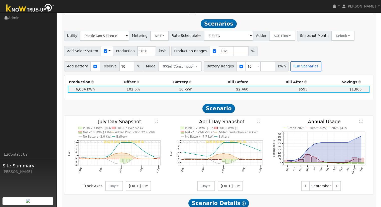
scroll to position [182, 0]
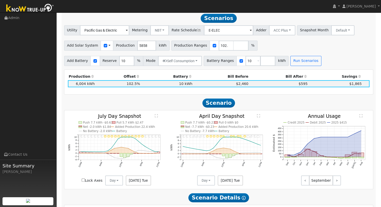
click at [266, 104] on h2 "Scenario" at bounding box center [218, 102] width 309 height 9
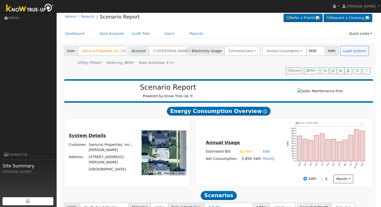
scroll to position [0, 0]
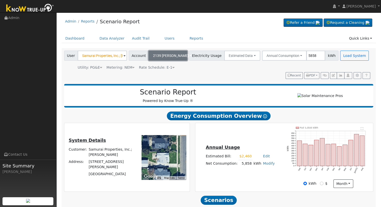
click at [168, 54] on span "2139 N. Thorne" at bounding box center [171, 56] width 36 height 4
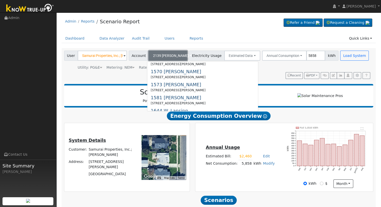
scroll to position [75, 0]
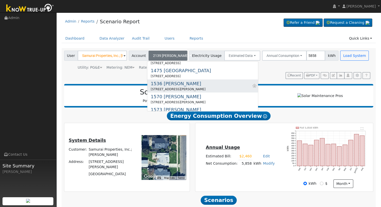
click at [173, 84] on div "1536 N. Carruth" at bounding box center [178, 83] width 55 height 7
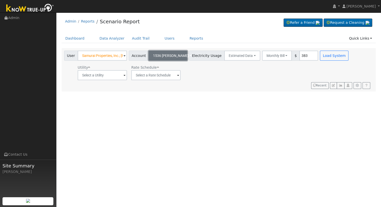
click at [173, 55] on span "1536 N. Carruth" at bounding box center [171, 56] width 36 height 4
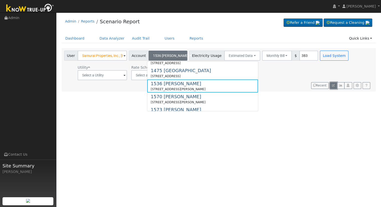
click at [334, 85] on icon "button" at bounding box center [333, 85] width 3 height 3
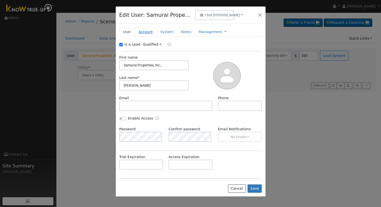
click at [142, 33] on link "Account" at bounding box center [146, 31] width 22 height 9
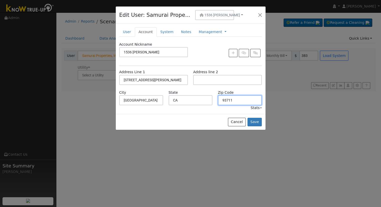
click at [237, 99] on input "93711" at bounding box center [240, 100] width 44 height 10
drag, startPoint x: 248, startPoint y: 99, endPoint x: 243, endPoint y: 94, distance: 7.8
click at [248, 99] on input "93711" at bounding box center [240, 100] width 44 height 10
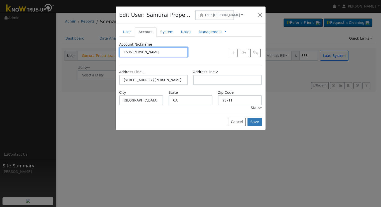
click at [149, 52] on input "1536 N. Carruth" at bounding box center [153, 52] width 69 height 10
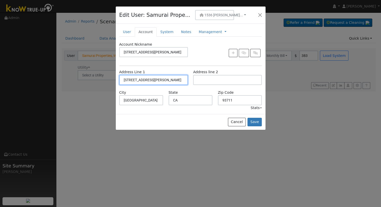
drag, startPoint x: 140, startPoint y: 79, endPoint x: 152, endPoint y: 81, distance: 11.5
click at [140, 79] on input "1536 North Carruth Avenue" at bounding box center [153, 80] width 69 height 10
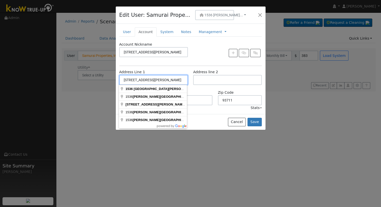
drag, startPoint x: 177, startPoint y: 79, endPoint x: 109, endPoint y: 76, distance: 67.7
click at [109, 76] on div "Edit User: Samurai Prope... 1536 N. Carr... 1011 N. Arthur 1011 North Arthur Av…" at bounding box center [190, 103] width 381 height 207
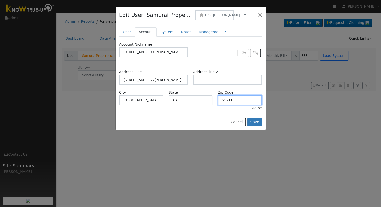
click at [240, 100] on input "93711" at bounding box center [240, 100] width 44 height 10
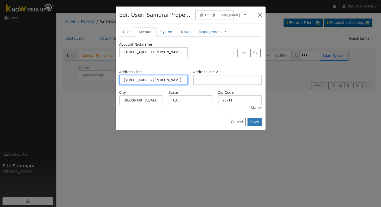
click at [141, 78] on input "1536 North Carruth Avenue" at bounding box center [153, 80] width 69 height 10
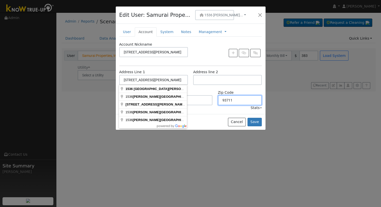
click at [235, 99] on input "93711" at bounding box center [240, 100] width 44 height 10
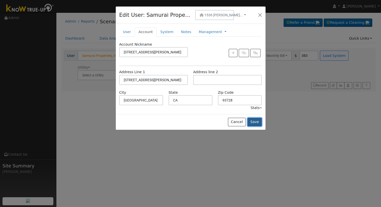
click at [255, 122] on button "Save" at bounding box center [254, 122] width 15 height 9
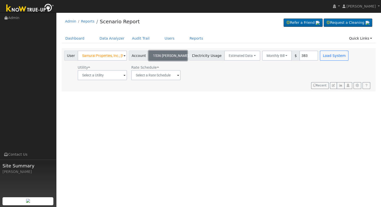
click at [172, 55] on button "1536 N. Carr..." at bounding box center [167, 56] width 39 height 10
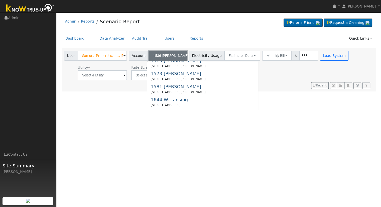
scroll to position [111, 0]
click at [273, 81] on div "User Samurai Properties, Inc.; Masato Yasuda Account 1536 N. Carr... 1011 N. Ar…" at bounding box center [217, 69] width 309 height 40
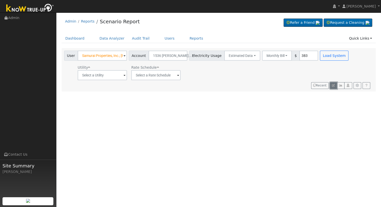
click at [334, 84] on icon "button" at bounding box center [333, 85] width 3 height 3
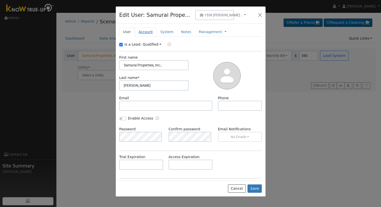
click at [147, 31] on link "Account" at bounding box center [146, 31] width 22 height 9
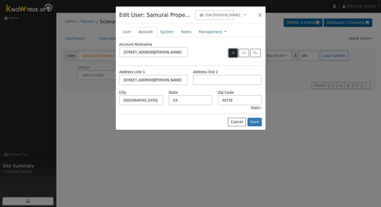
click at [235, 51] on icon "button" at bounding box center [233, 53] width 3 height 4
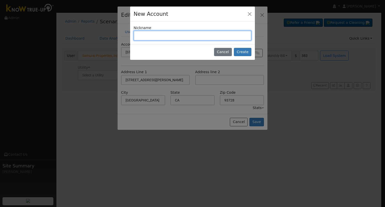
click at [148, 35] on input "text" at bounding box center [192, 36] width 118 height 10
click at [160, 34] on input "3337 E." at bounding box center [192, 36] width 118 height 10
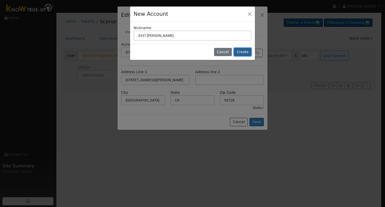
click at [241, 51] on button "Create" at bounding box center [243, 52] width 18 height 9
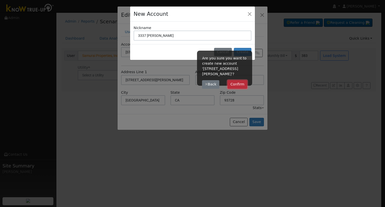
click at [235, 80] on button "Confirm" at bounding box center [237, 84] width 20 height 9
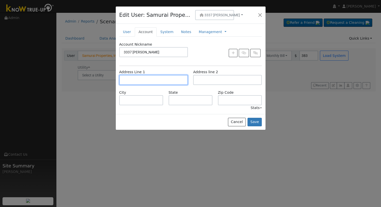
click at [149, 79] on input "text" at bounding box center [153, 80] width 69 height 10
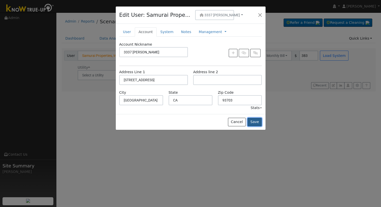
click at [256, 121] on button "Save" at bounding box center [254, 122] width 15 height 9
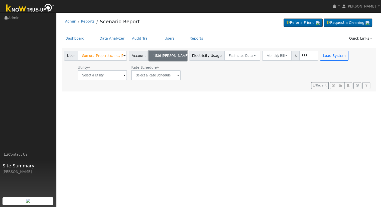
click at [163, 54] on span "1536 N. Carr..." at bounding box center [172, 56] width 39 height 4
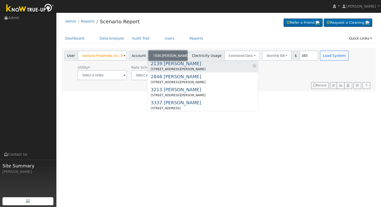
scroll to position [186, 0]
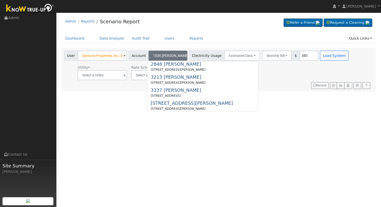
click at [167, 92] on div "3337 E. Cornell" at bounding box center [176, 90] width 50 height 7
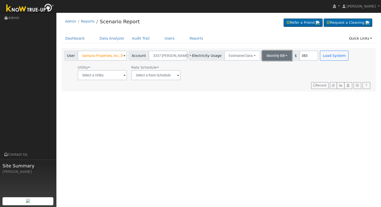
click at [277, 54] on button "Monthly Bill" at bounding box center [277, 56] width 30 height 10
click at [260, 69] on link "Annual Consumption" at bounding box center [270, 66] width 44 height 7
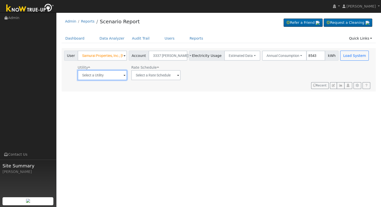
click at [106, 76] on input "text" at bounding box center [102, 75] width 49 height 10
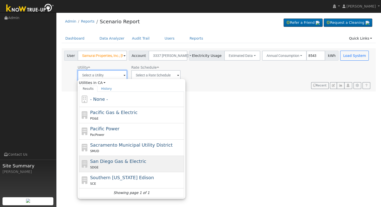
scroll to position [0, 0]
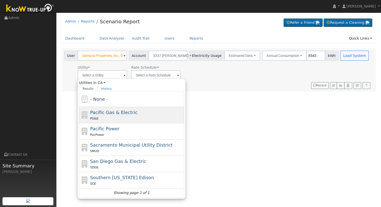
click at [105, 116] on div "PG&E" at bounding box center [136, 118] width 93 height 5
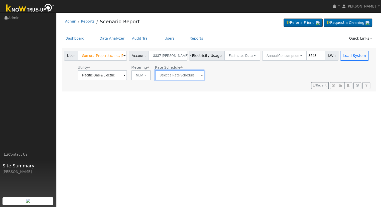
click at [187, 75] on input "text" at bounding box center [179, 75] width 49 height 10
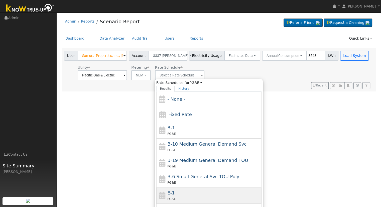
click at [178, 194] on div "E-1 PG&E" at bounding box center [213, 195] width 93 height 12
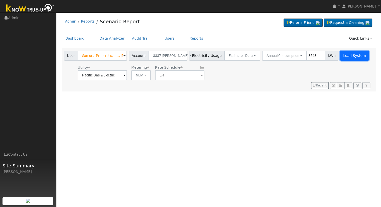
click at [344, 51] on button "Load System" at bounding box center [354, 56] width 29 height 10
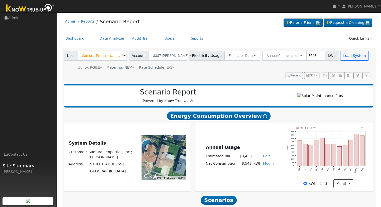
click at [264, 158] on link "Edit" at bounding box center [266, 156] width 7 height 4
click at [268, 138] on div "Annual Usage Estimated Bill: $3,435 Edit Estimated Bill $ 3720 Annual Net Consu…" at bounding box center [284, 157] width 176 height 61
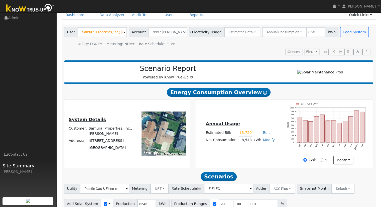
scroll to position [48, 0]
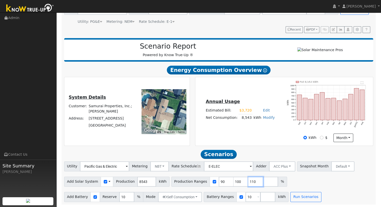
click at [248, 180] on input "110" at bounding box center [255, 182] width 15 height 10
click at [290, 196] on button "Run Scenarios" at bounding box center [305, 197] width 31 height 10
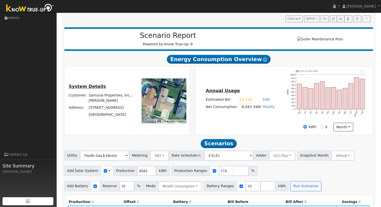
scroll to position [0, 0]
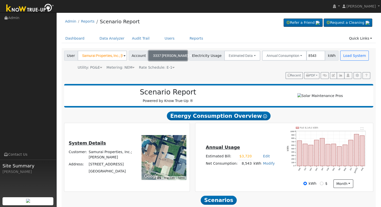
click at [169, 52] on button "3337 E. Cornell" at bounding box center [167, 56] width 39 height 10
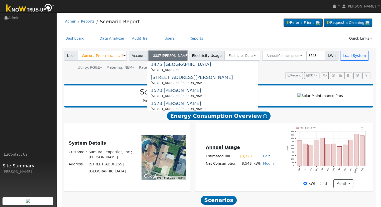
scroll to position [81, 0]
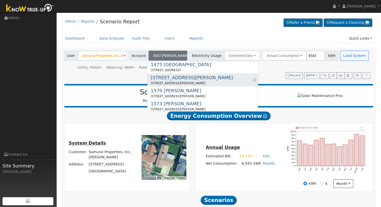
click at [171, 77] on div "1536 N. Carruth Ave" at bounding box center [192, 77] width 82 height 7
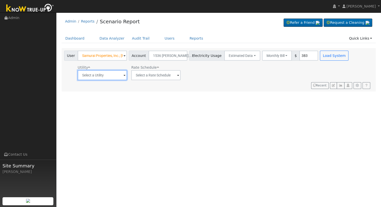
click at [117, 74] on input "text" at bounding box center [102, 75] width 49 height 10
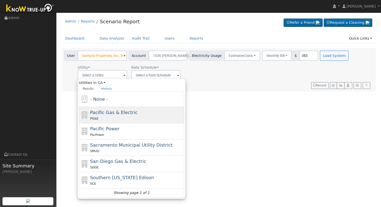
click at [122, 112] on span "Pacific Gas & Electric" at bounding box center [113, 112] width 47 height 5
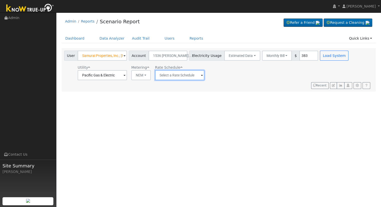
click at [169, 73] on input "text" at bounding box center [179, 75] width 49 height 10
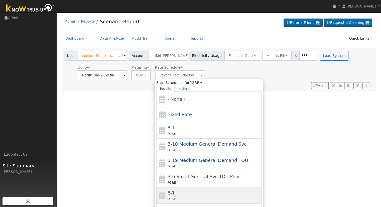
click at [174, 191] on div "E-1 PG&E" at bounding box center [213, 195] width 93 height 12
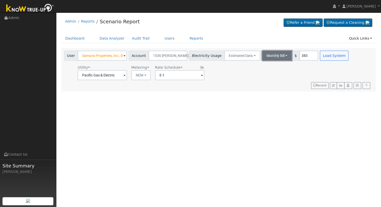
click at [262, 52] on button "Monthly Bill" at bounding box center [277, 56] width 30 height 10
click at [263, 68] on link "Annual Consumption" at bounding box center [270, 66] width 44 height 7
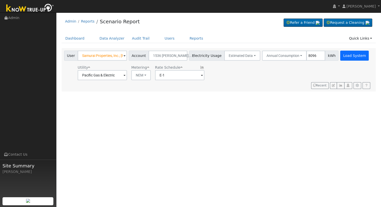
click at [345, 54] on button "Load System" at bounding box center [354, 56] width 29 height 10
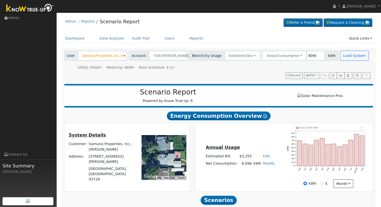
click at [263, 156] on link "Edit" at bounding box center [266, 156] width 7 height 4
click at [254, 137] on div "Annual Usage Estimated Bill: $3,768 Edit Estimated Bill $ 3768 Annual Net Consu…" at bounding box center [284, 157] width 176 height 61
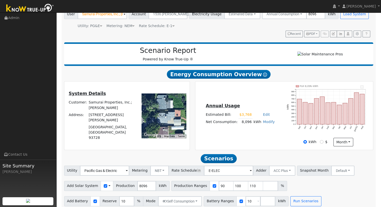
scroll to position [48, 0]
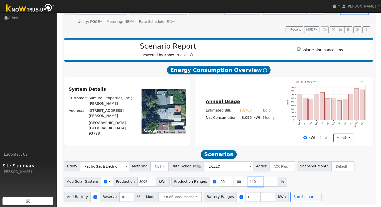
click at [248, 181] on input "110" at bounding box center [255, 182] width 15 height 10
click at [292, 199] on button "Run Scenarios" at bounding box center [305, 197] width 31 height 10
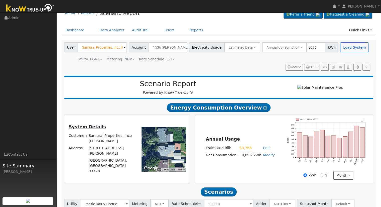
scroll to position [0, 0]
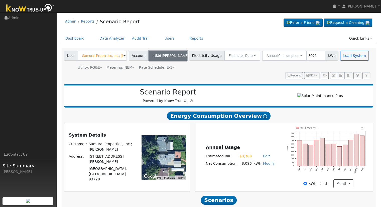
click at [165, 54] on span "1536 N. Carr..." at bounding box center [172, 56] width 39 height 4
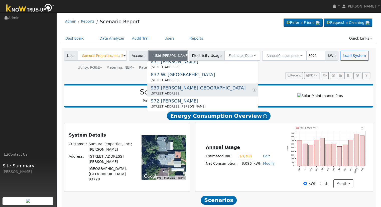
scroll to position [249, 0]
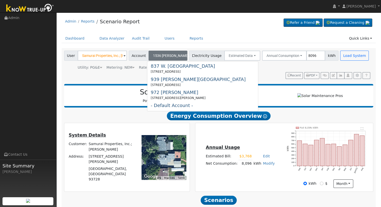
click at [261, 74] on div "User Samurai Properties, Inc.; Masato Yasuda Account 1536 N. Carr... 1011 N. Ar…" at bounding box center [217, 64] width 309 height 30
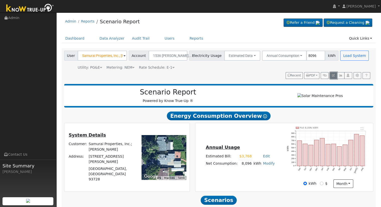
click at [334, 74] on icon "button" at bounding box center [333, 75] width 3 height 3
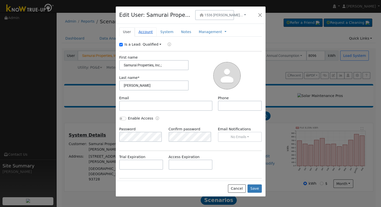
click at [143, 30] on link "Account" at bounding box center [146, 31] width 22 height 9
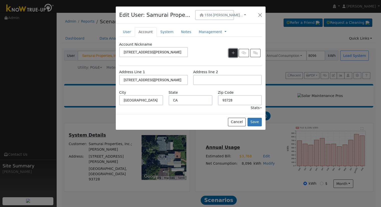
click at [237, 52] on button "button" at bounding box center [233, 53] width 9 height 9
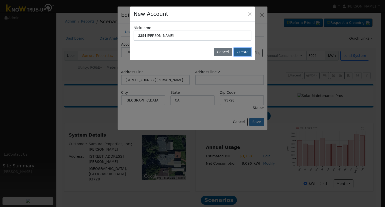
click at [242, 50] on button "Create" at bounding box center [243, 52] width 18 height 9
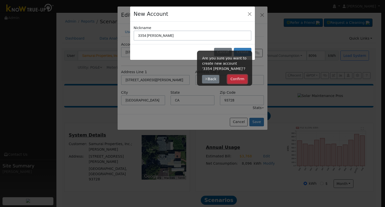
click at [233, 79] on button "Confirm" at bounding box center [237, 79] width 20 height 9
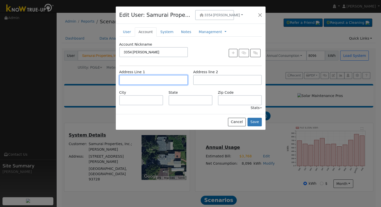
click at [155, 80] on input "text" at bounding box center [153, 80] width 69 height 10
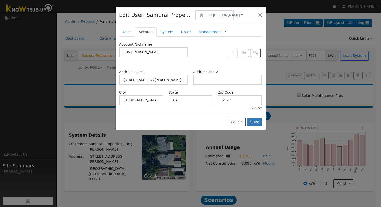
click at [198, 64] on div "Account Nickname 3354 E. Simpson Address Line 1 3354 East Simpson Avenue Addres…" at bounding box center [190, 76] width 143 height 69
click at [256, 122] on button "Save" at bounding box center [254, 122] width 15 height 9
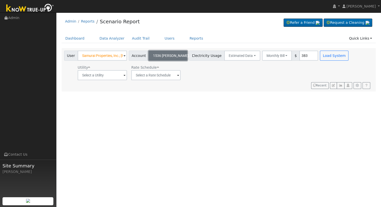
click at [172, 56] on button "1536 N. Carr..." at bounding box center [167, 56] width 39 height 10
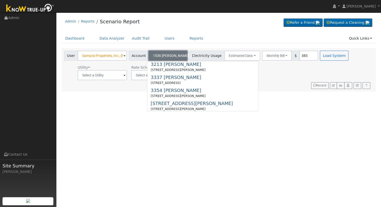
scroll to position [187, 0]
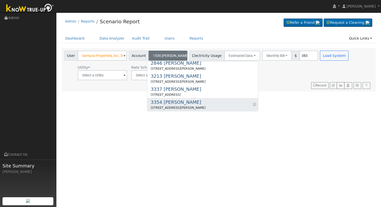
click at [162, 103] on div "3354 E. Simpson" at bounding box center [178, 102] width 55 height 7
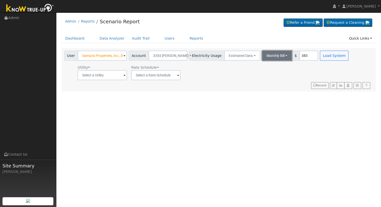
click at [271, 53] on button "Monthly Bill" at bounding box center [277, 56] width 30 height 10
click at [273, 64] on link "Annual Consumption" at bounding box center [270, 66] width 44 height 7
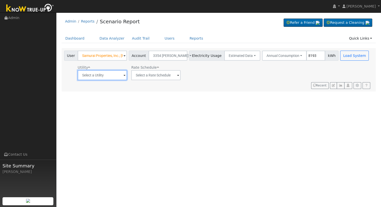
drag, startPoint x: 97, startPoint y: 72, endPoint x: 103, endPoint y: 83, distance: 12.0
click at [97, 72] on input "text" at bounding box center [102, 75] width 49 height 10
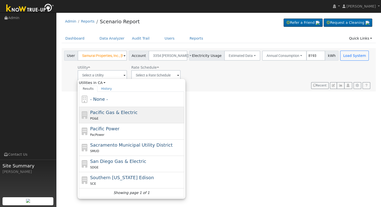
click at [113, 115] on div "Pacific Gas & Electric PG&E" at bounding box center [136, 115] width 93 height 12
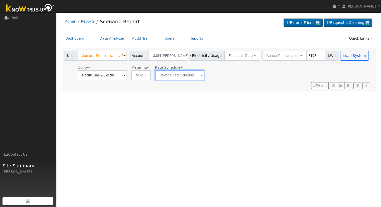
click at [174, 73] on input "text" at bounding box center [179, 75] width 49 height 10
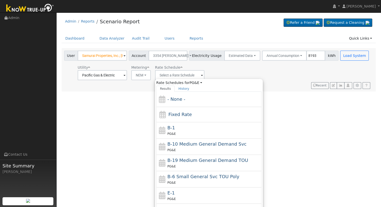
click at [187, 193] on div "E-1 PG&E" at bounding box center [213, 195] width 93 height 12
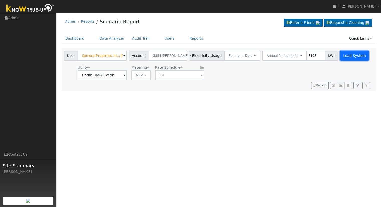
click at [340, 57] on button "Load System" at bounding box center [354, 56] width 29 height 10
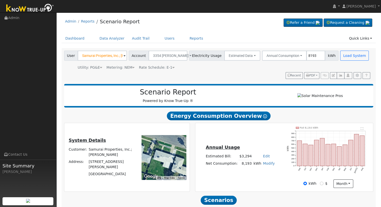
click at [263, 158] on link "Edit" at bounding box center [266, 156] width 7 height 4
click at [277, 186] on div "Annual Usage Estimated Bill: $3,294 Edit Estimated Bill $ 3564 Annual Net Consu…" at bounding box center [284, 157] width 176 height 61
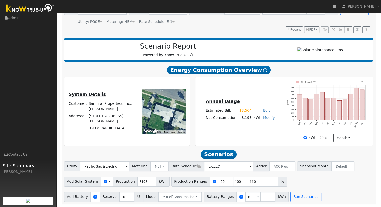
scroll to position [48, 0]
click at [248, 180] on input "110" at bounding box center [255, 182] width 15 height 10
click at [291, 197] on button "Run Scenarios" at bounding box center [305, 197] width 31 height 10
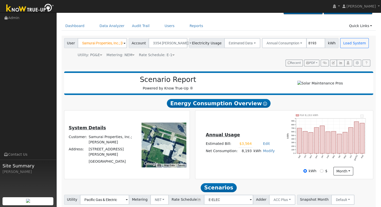
scroll to position [0, 0]
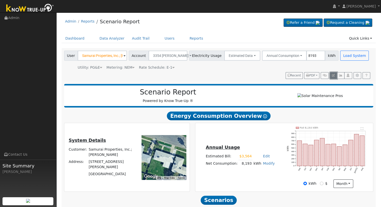
click at [335, 75] on icon "button" at bounding box center [333, 75] width 3 height 3
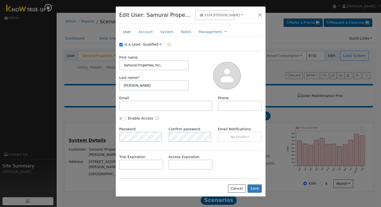
click at [145, 30] on link "Account" at bounding box center [146, 31] width 22 height 9
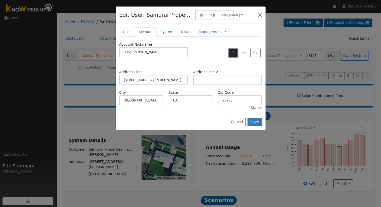
click at [235, 52] on icon "button" at bounding box center [233, 53] width 3 height 4
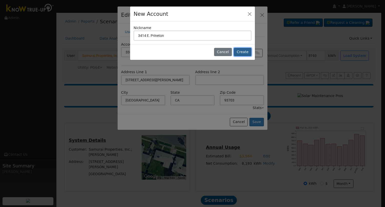
click at [242, 52] on button "Create" at bounding box center [243, 52] width 18 height 9
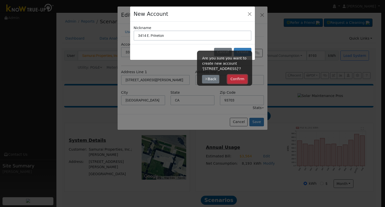
click at [240, 78] on button "Confirm" at bounding box center [237, 79] width 20 height 9
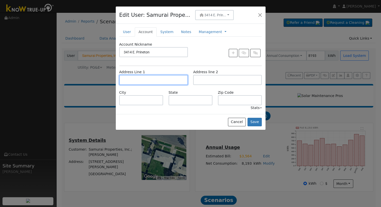
click at [143, 80] on input "text" at bounding box center [153, 80] width 69 height 10
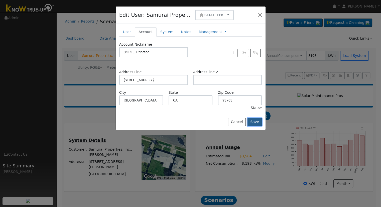
click at [258, 121] on button "Save" at bounding box center [254, 122] width 15 height 9
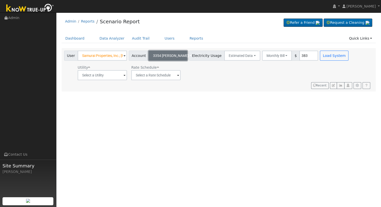
click at [162, 55] on span "3354 E. Simpson" at bounding box center [171, 56] width 36 height 4
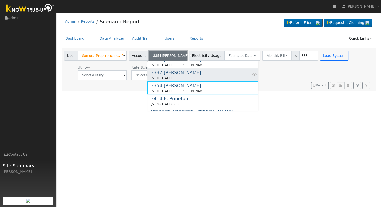
scroll to position [212, 0]
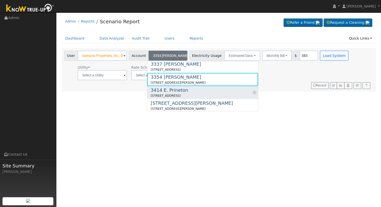
click at [172, 91] on div "3414 E. Prineton" at bounding box center [169, 90] width 37 height 7
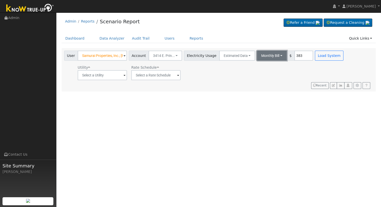
click at [261, 55] on button "Monthly Bill" at bounding box center [272, 56] width 30 height 10
click at [263, 66] on link "Annual Consumption" at bounding box center [265, 66] width 44 height 7
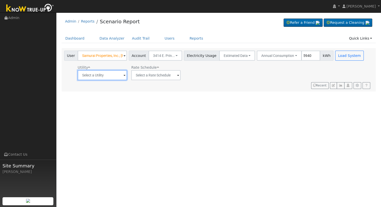
drag, startPoint x: 108, startPoint y: 75, endPoint x: 110, endPoint y: 86, distance: 11.3
click at [108, 75] on input "text" at bounding box center [102, 75] width 49 height 10
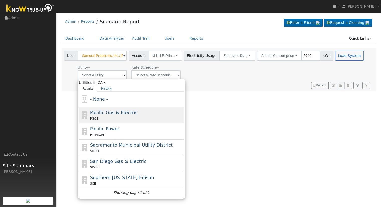
click at [120, 116] on div "PG&E" at bounding box center [136, 118] width 93 height 5
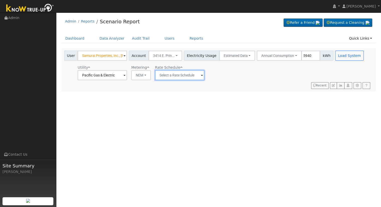
click at [171, 73] on input "text" at bounding box center [179, 75] width 49 height 10
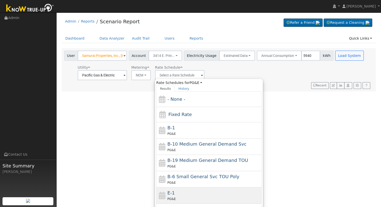
click at [182, 193] on div "E-1 PG&E" at bounding box center [213, 195] width 93 height 12
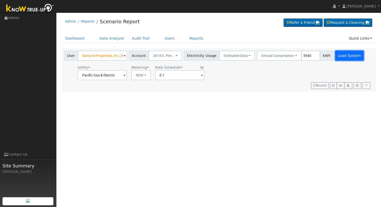
click at [337, 55] on button "Load System" at bounding box center [349, 56] width 29 height 10
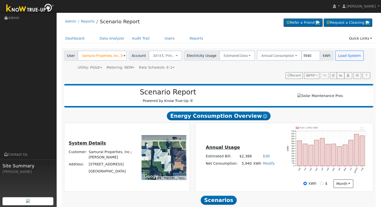
click at [263, 158] on link "Edit" at bounding box center [266, 156] width 7 height 4
drag, startPoint x: 258, startPoint y: 131, endPoint x: 258, endPoint y: 134, distance: 3.3
click at [258, 131] on div "Annual Usage Estimated Bill: $2,388 Edit Estimated Bill $ 2448 Annual Net Consu…" at bounding box center [284, 157] width 176 height 61
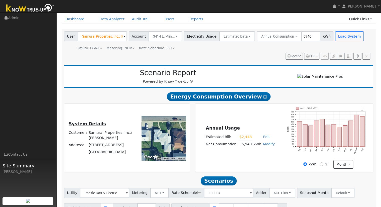
scroll to position [48, 0]
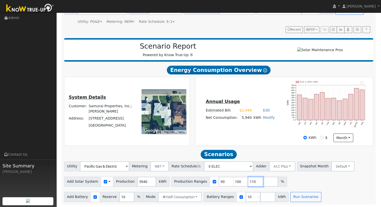
click at [248, 182] on input "110" at bounding box center [255, 182] width 15 height 10
click at [296, 196] on button "Run Scenarios" at bounding box center [305, 197] width 31 height 10
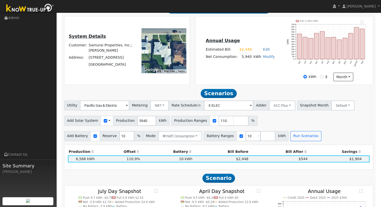
scroll to position [82, 0]
